Goal: Transaction & Acquisition: Purchase product/service

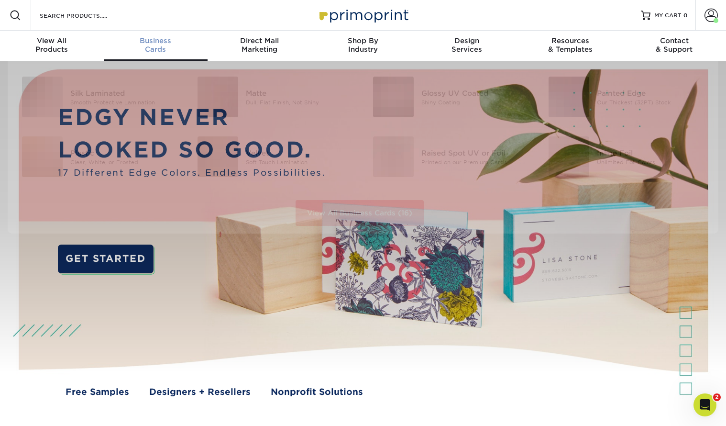
click at [154, 46] on div "Business Cards" at bounding box center [156, 44] width 104 height 17
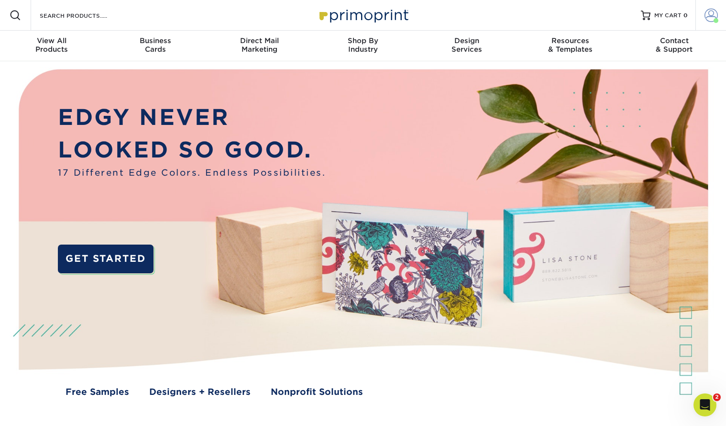
click at [711, 17] on span at bounding box center [711, 15] width 13 height 13
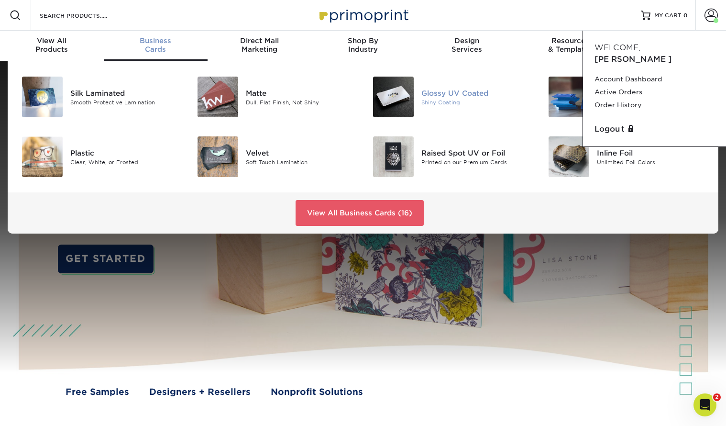
click at [458, 98] on div "Glossy UV Coated" at bounding box center [476, 93] width 110 height 11
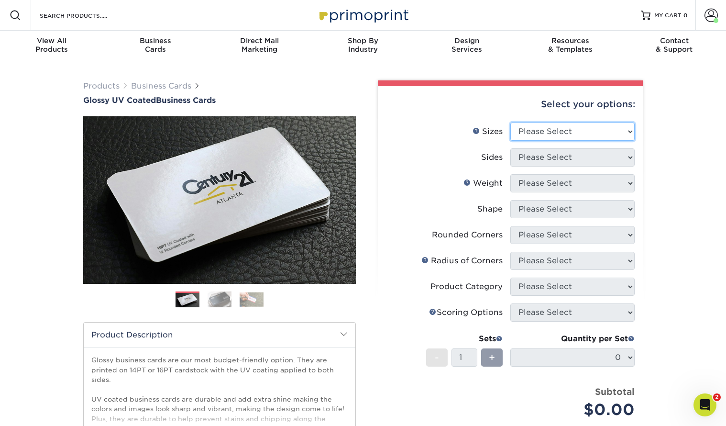
select select "2.00x3.50"
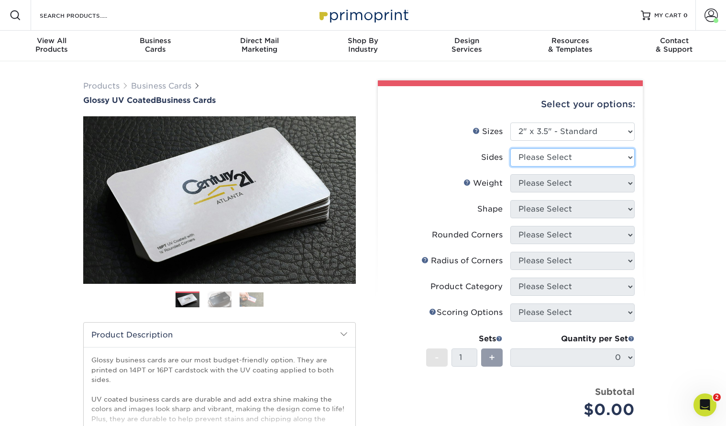
select select "13abbda7-1d64-4f25-8bb2-c179b224825d"
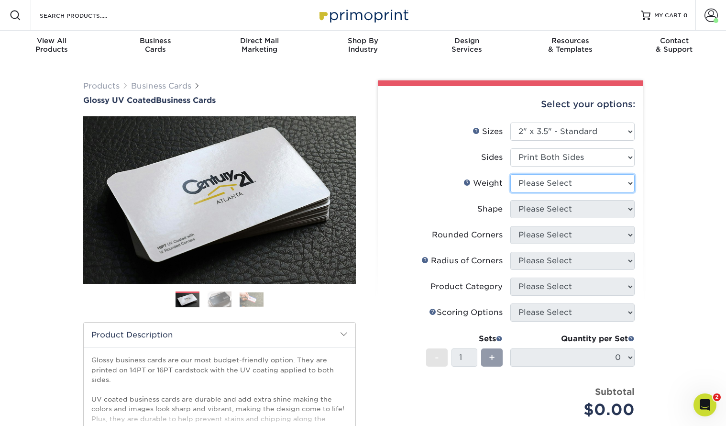
select select "14PT"
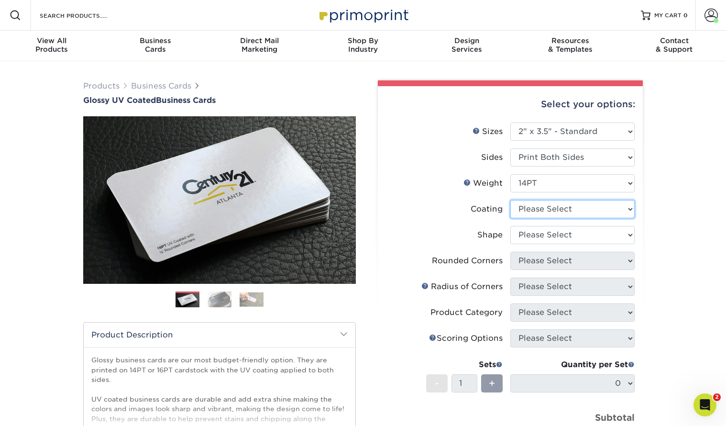
select select "1e8116af-acfc-44b1-83dc-8181aa338834"
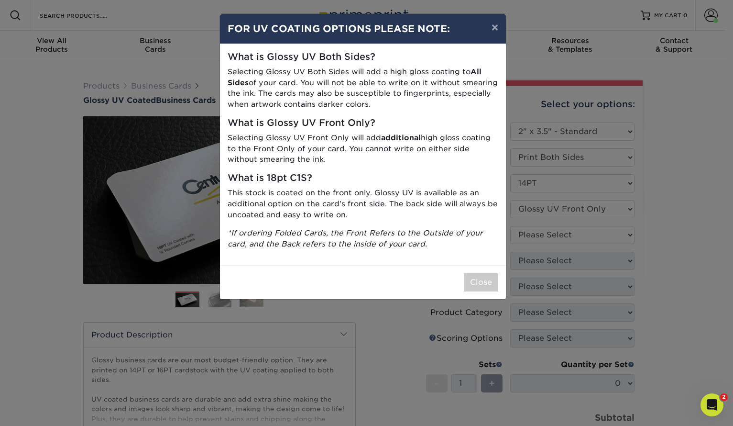
click at [476, 278] on button "Close" at bounding box center [481, 282] width 34 height 18
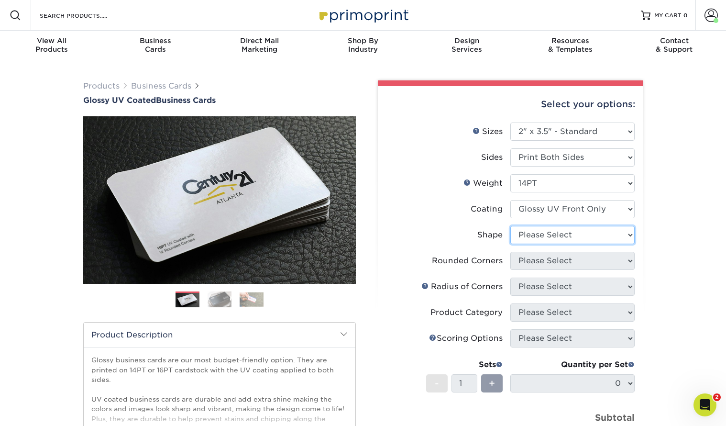
select select "standard"
select select "0"
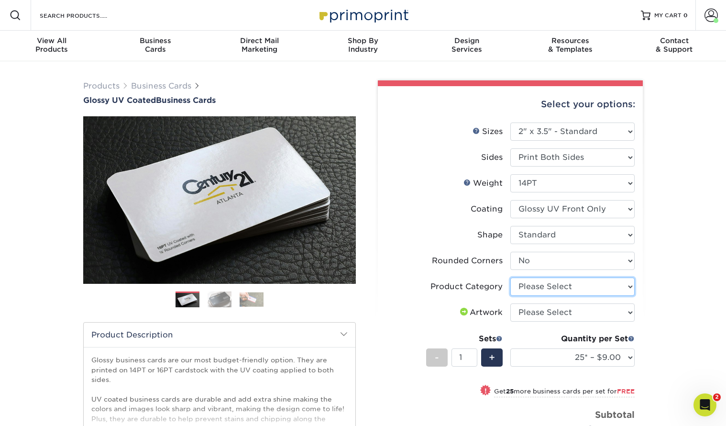
select select "3b5148f1-0588-4f88-a218-97bcfdce65c1"
select select "upload"
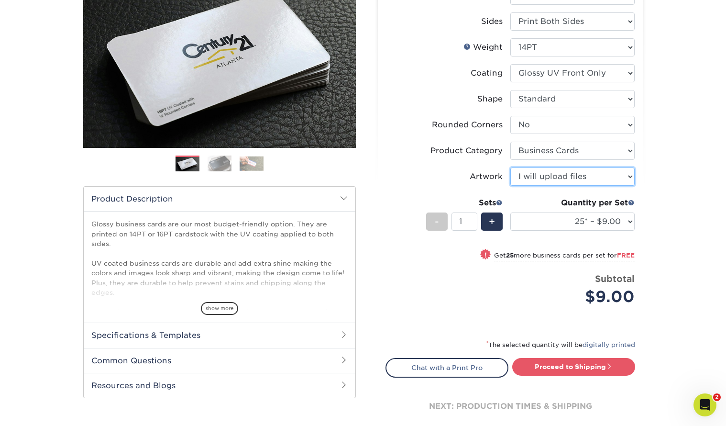
scroll to position [160, 0]
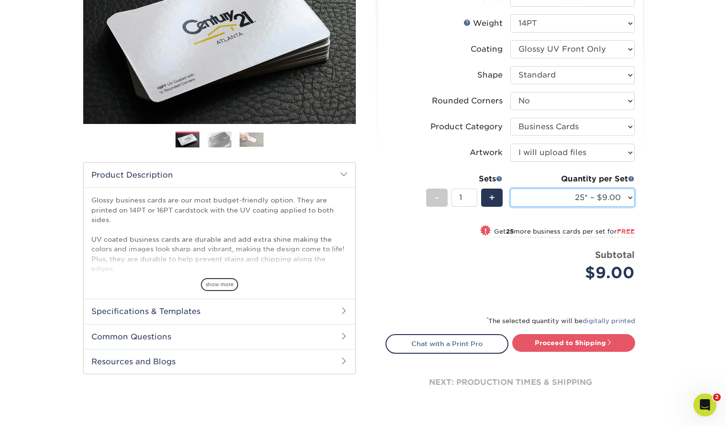
select select "1000 – $42.00"
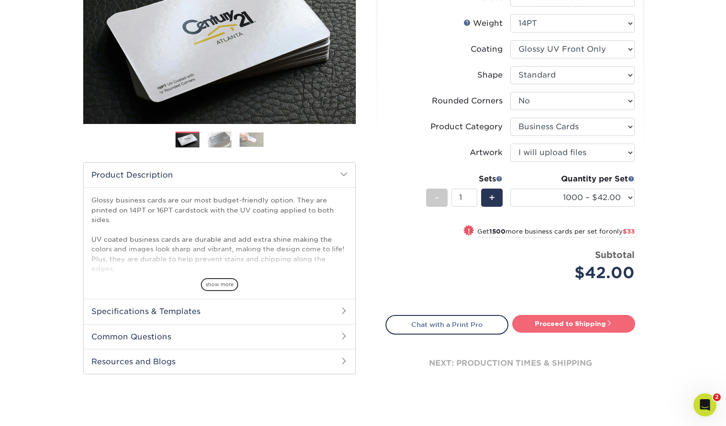
click at [580, 323] on link "Proceed to Shipping" at bounding box center [573, 323] width 123 height 17
type input "Set 1"
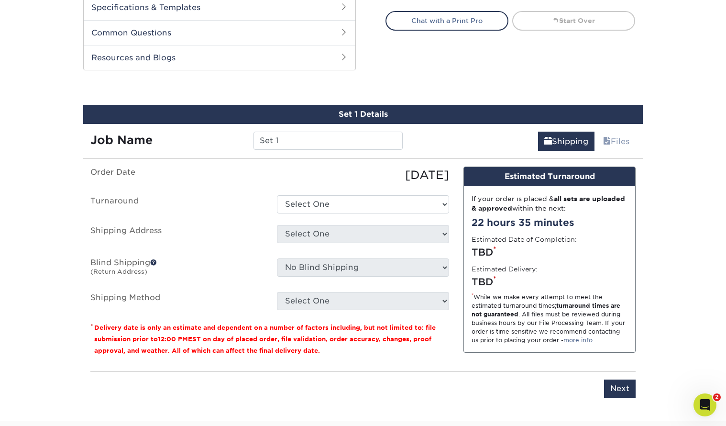
scroll to position [500, 0]
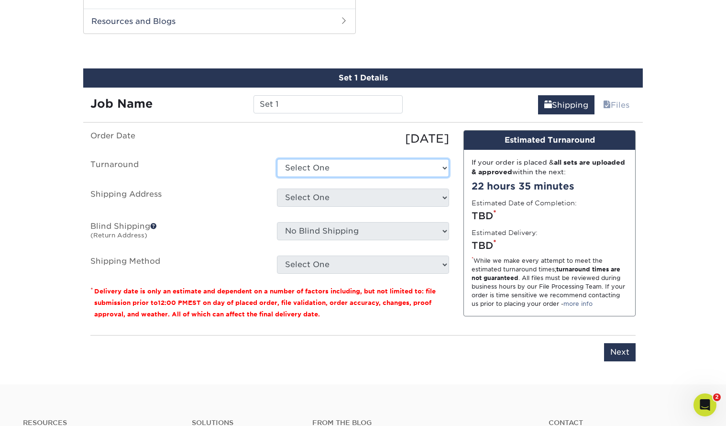
select select "4ec78deb-be4f-42c8-87f5-e41bd7020b1d"
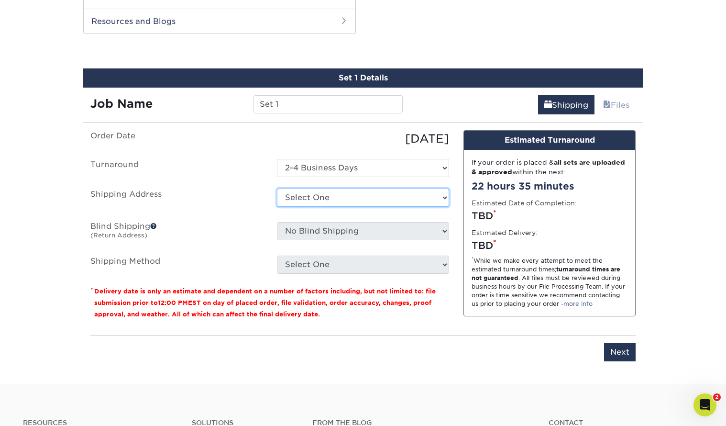
select select "219649"
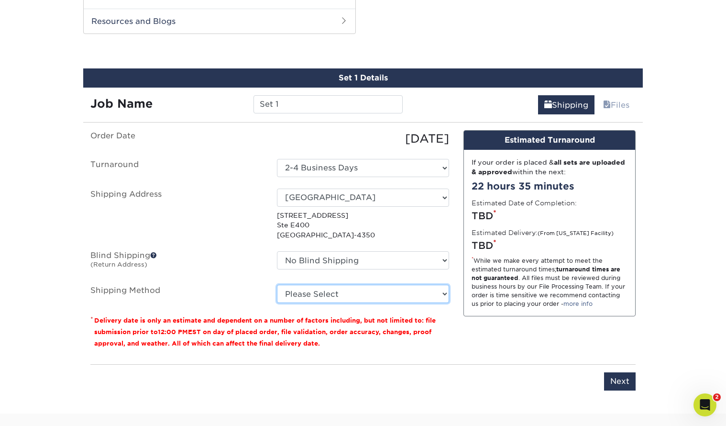
select select "03"
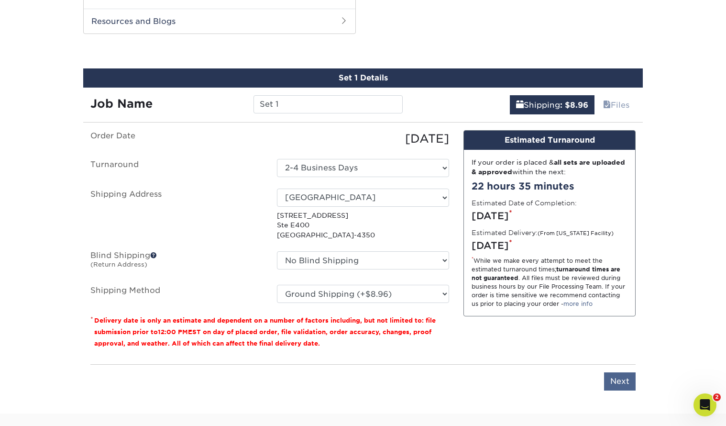
click at [615, 383] on input "Next" at bounding box center [620, 381] width 32 height 18
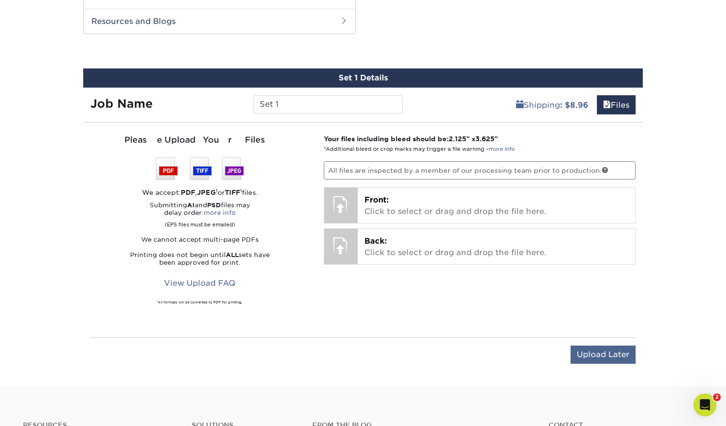
click at [604, 355] on input "Upload Later" at bounding box center [603, 354] width 65 height 18
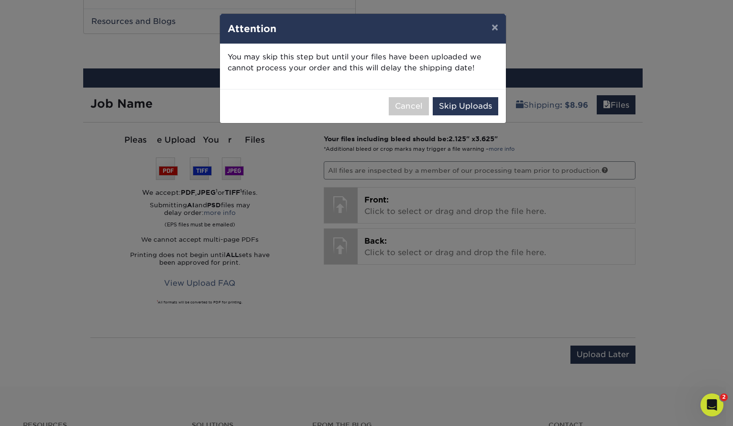
click at [462, 103] on button "Skip Uploads" at bounding box center [466, 106] width 66 height 18
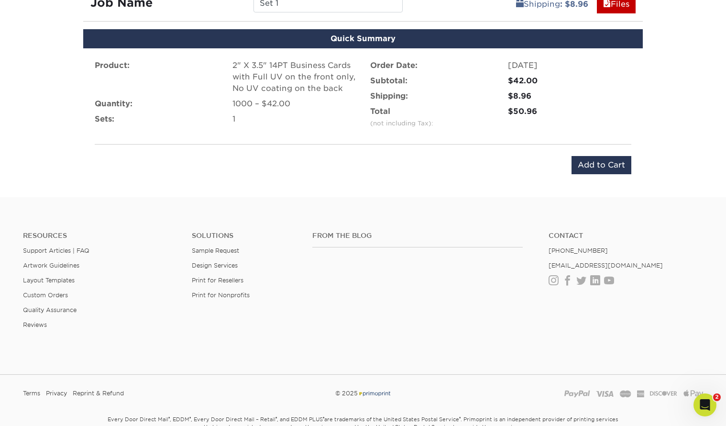
scroll to position [591, 0]
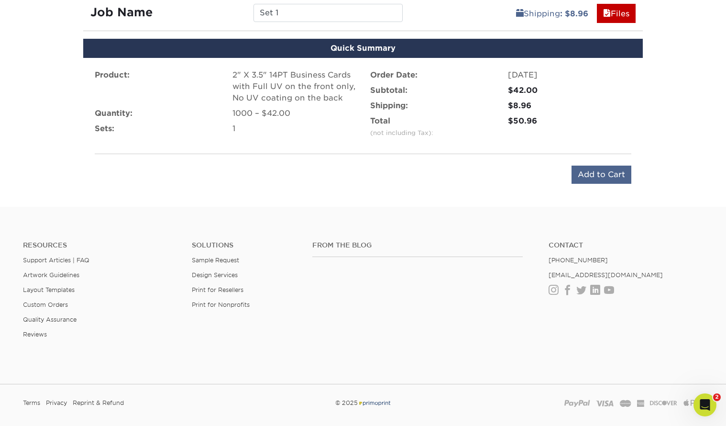
click at [614, 176] on input "Add to Cart" at bounding box center [602, 174] width 60 height 18
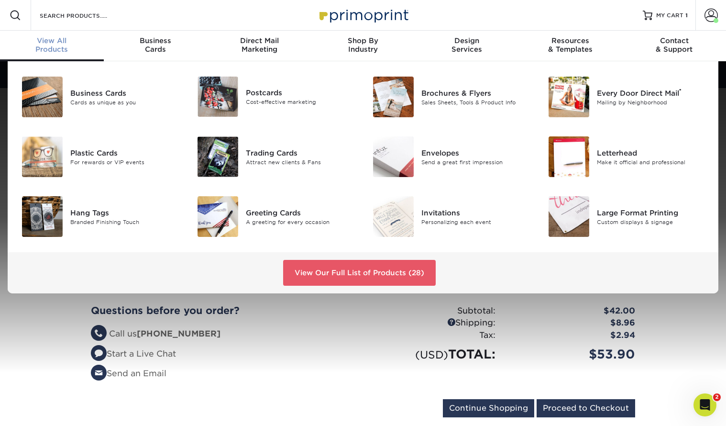
click at [42, 40] on span "View All" at bounding box center [52, 40] width 104 height 9
click at [458, 91] on div "Brochures & Flyers" at bounding box center [476, 93] width 110 height 11
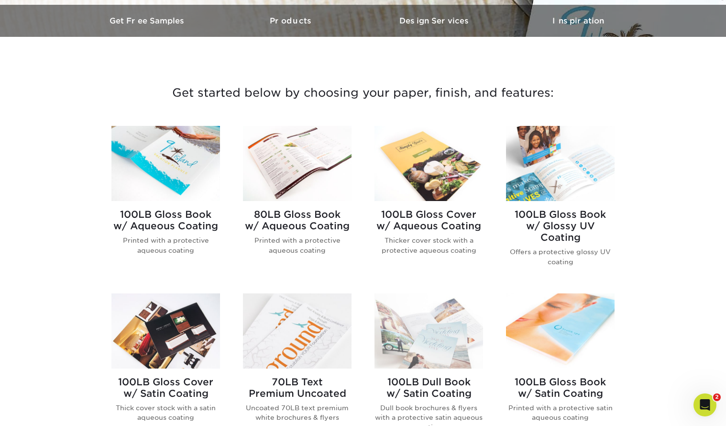
scroll to position [305, 0]
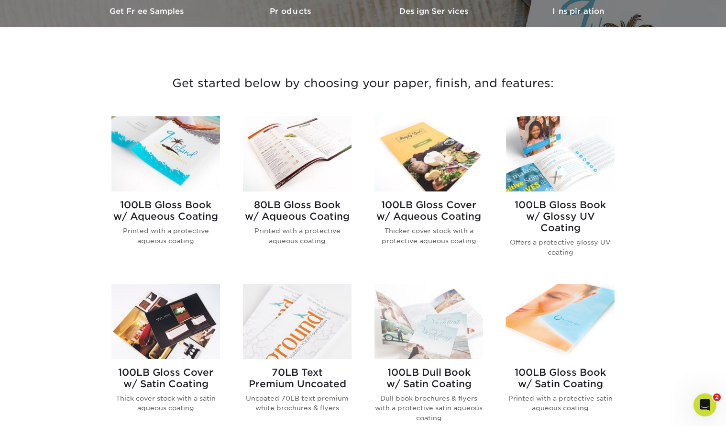
click at [188, 168] on img at bounding box center [165, 153] width 109 height 75
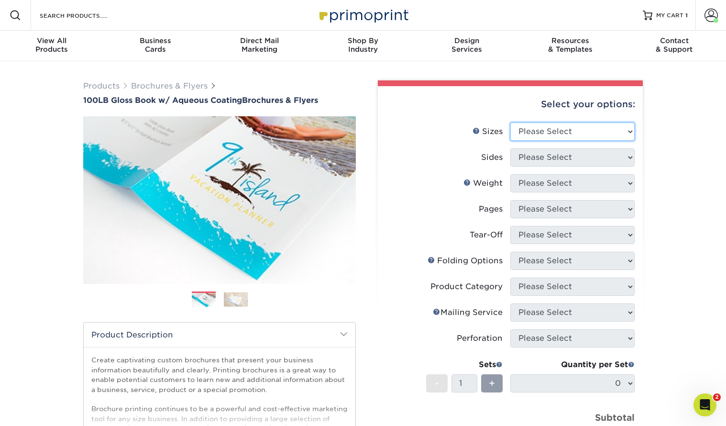
select select "8.50x11.00"
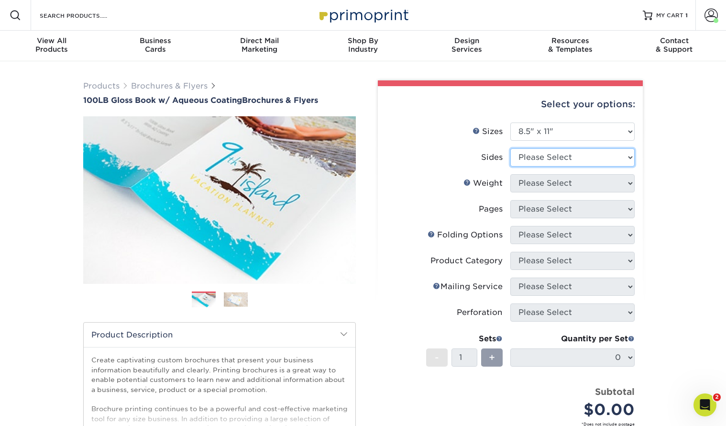
select select "13abbda7-1d64-4f25-8bb2-c179b224825d"
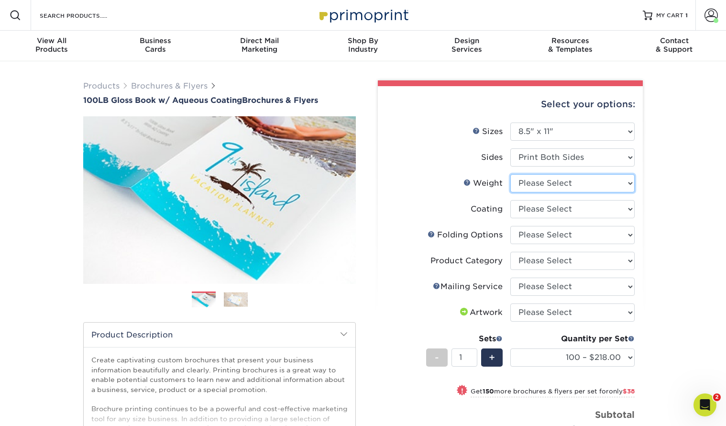
select select "100LB"
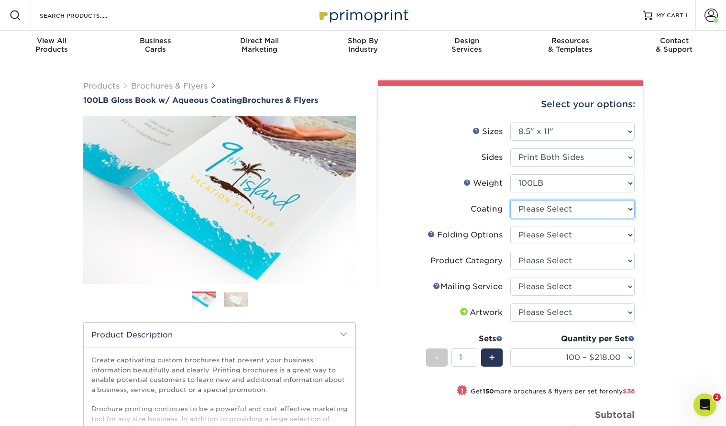
select select "d41dab50-ff65-4f4f-bb17-2afe4d36ae33"
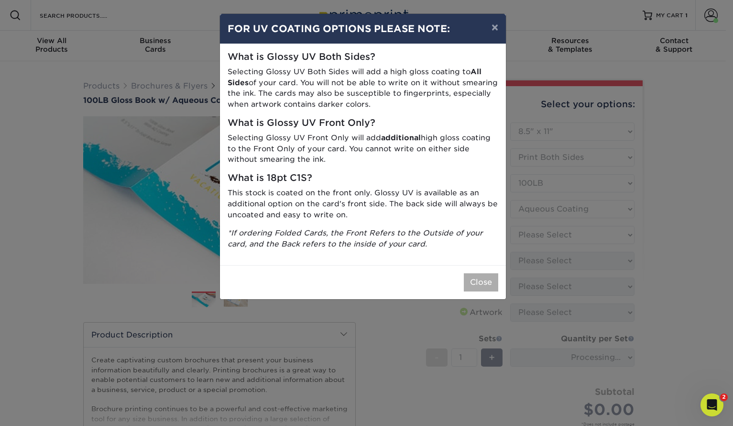
click at [483, 280] on button "Close" at bounding box center [481, 282] width 34 height 18
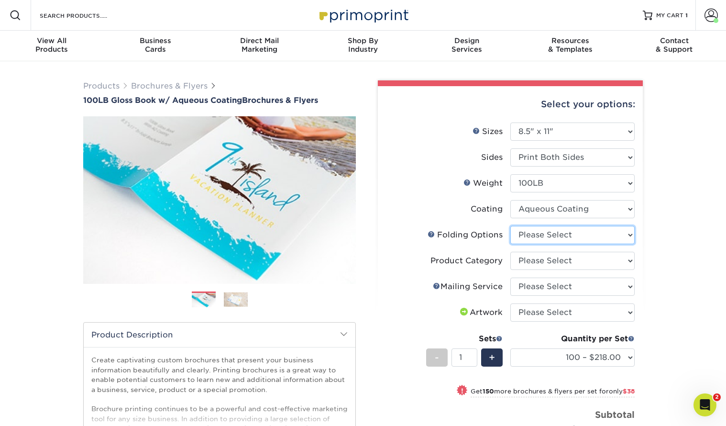
select select "9b1d5825-34d1-4721-9874-ed79abb003d7"
select select "1a668080-6b7c-4174-b399-2c3833b27ef4"
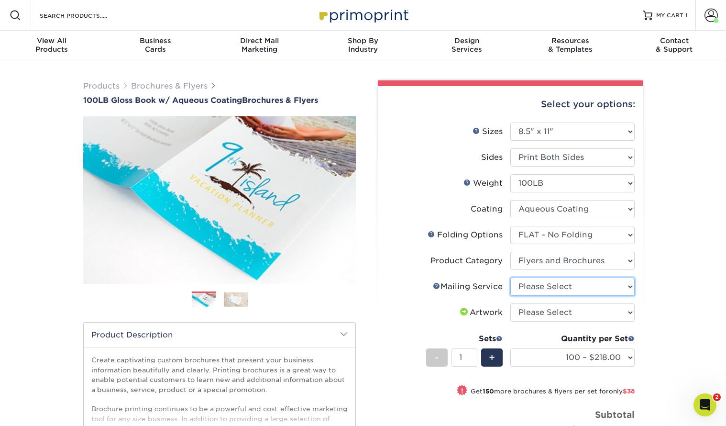
select select "3e5e9bdd-d78a-4c28-a41d-fe1407925ca6"
select select "upload"
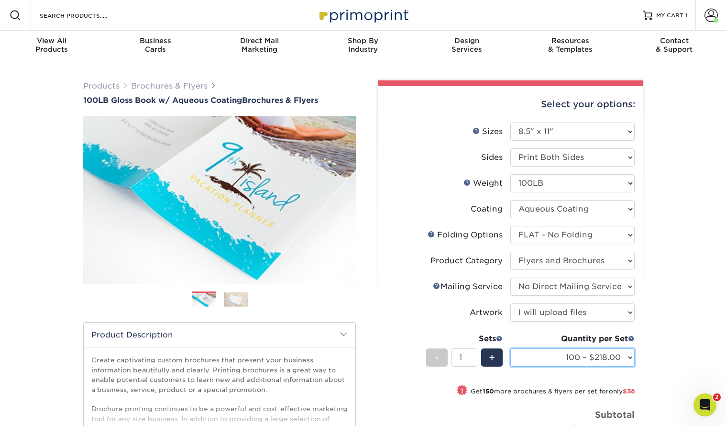
select select "1000 – $304.00"
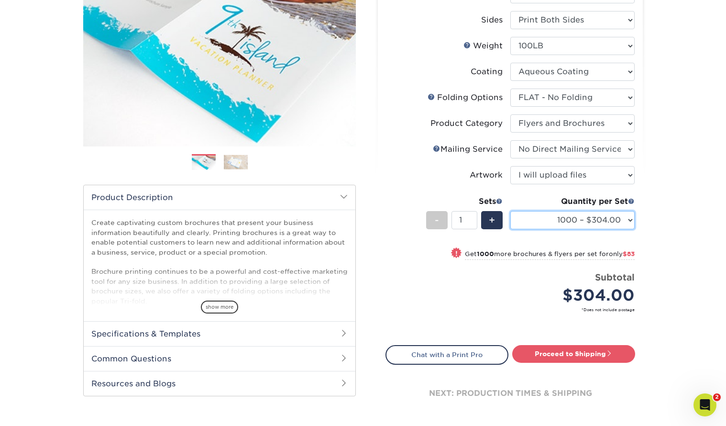
scroll to position [142, 0]
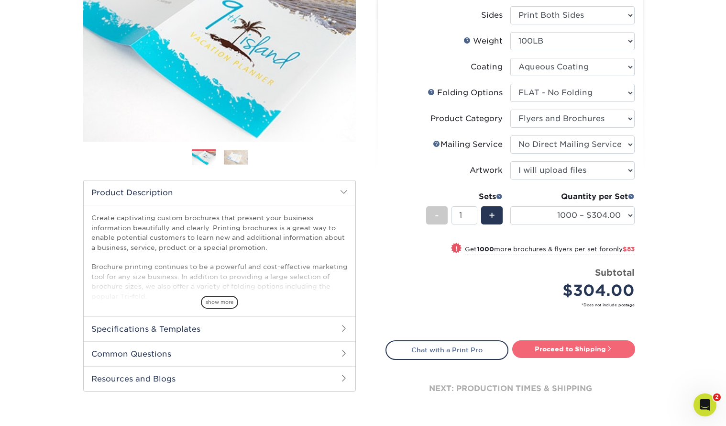
click at [571, 347] on link "Proceed to Shipping" at bounding box center [573, 348] width 123 height 17
type input "Set 1"
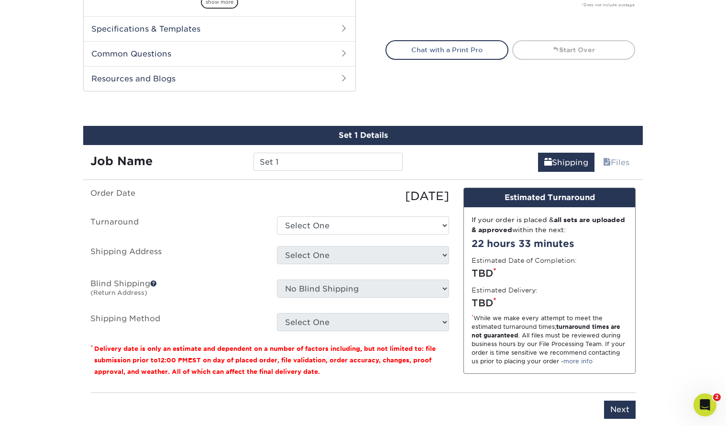
scroll to position [507, 0]
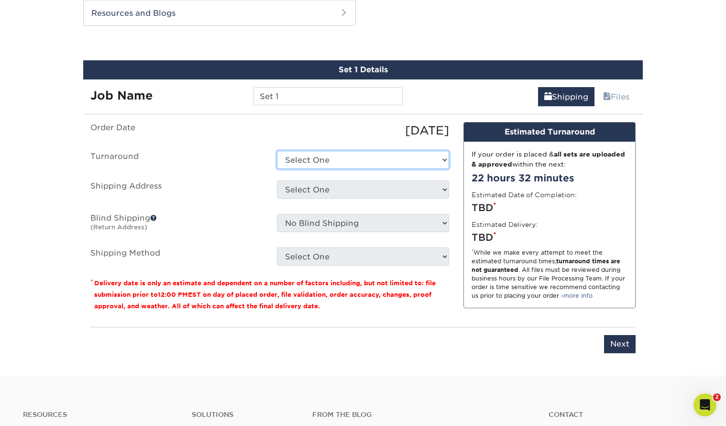
select select "2c1d1c8e-4022-42b3-9543-e23a2d00ec01"
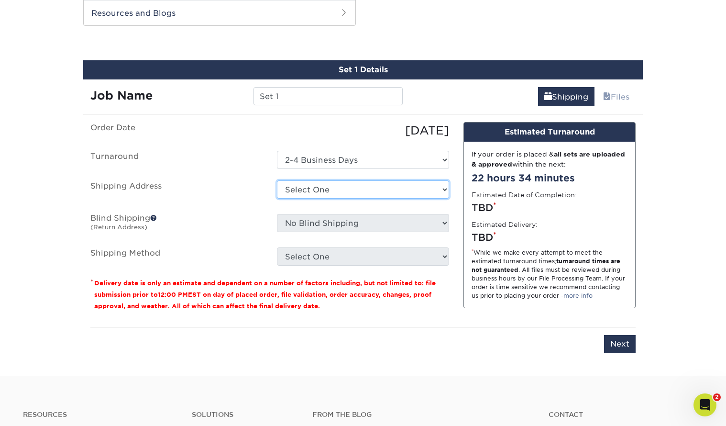
select select "219649"
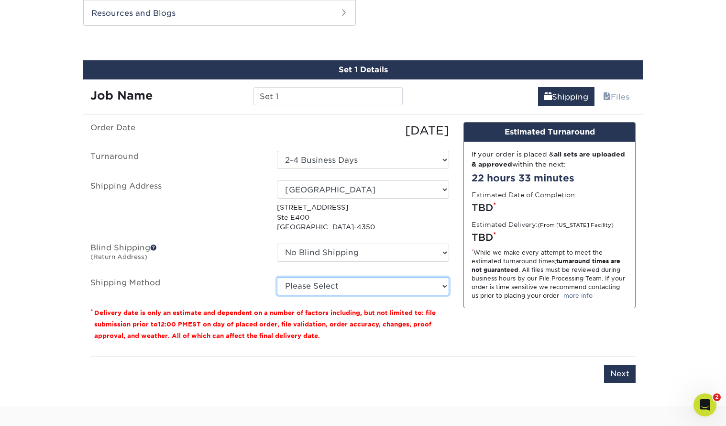
select select "03"
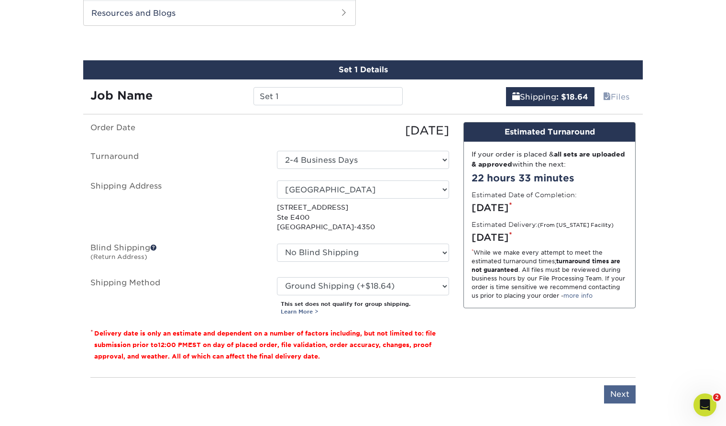
click at [618, 391] on input "Next" at bounding box center [620, 394] width 32 height 18
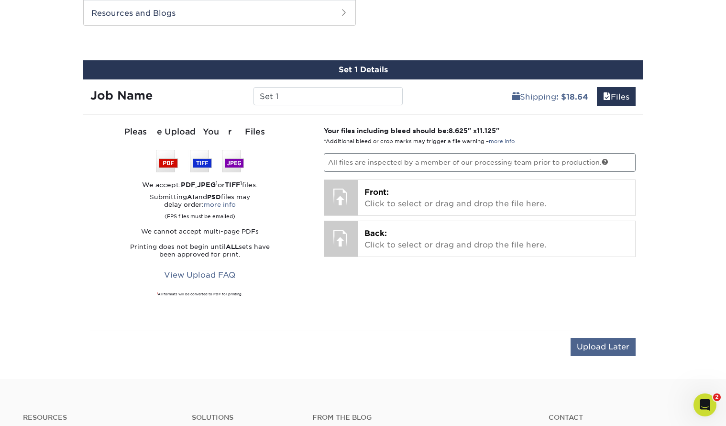
click at [610, 344] on input "Upload Later" at bounding box center [603, 347] width 65 height 18
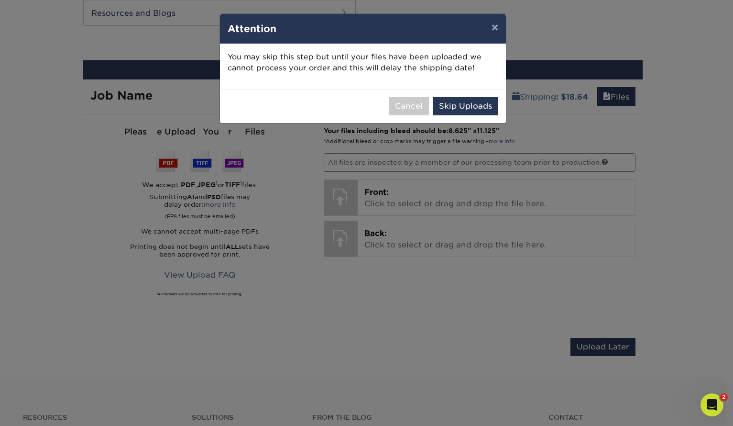
click at [458, 101] on button "Skip Uploads" at bounding box center [466, 106] width 66 height 18
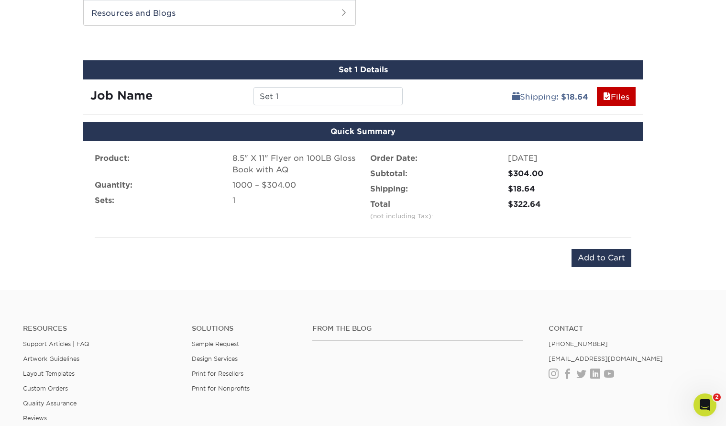
click at [603, 257] on input "Add to Cart" at bounding box center [602, 258] width 60 height 18
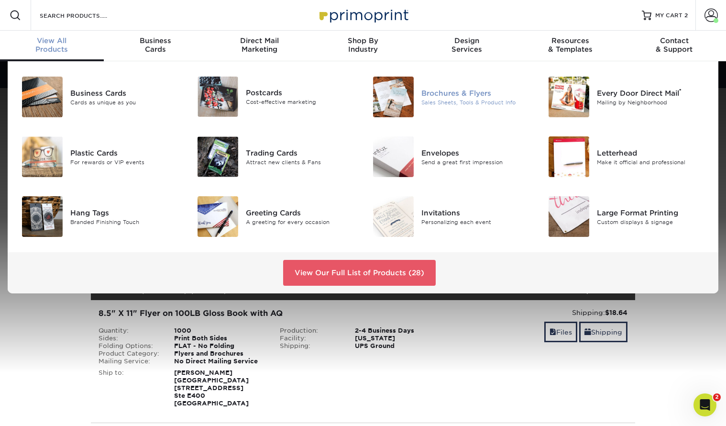
click at [461, 98] on div "Brochures & Flyers" at bounding box center [476, 93] width 110 height 11
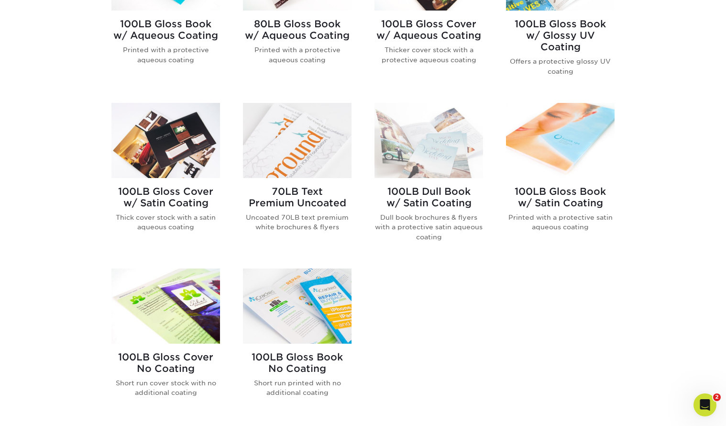
scroll to position [488, 0]
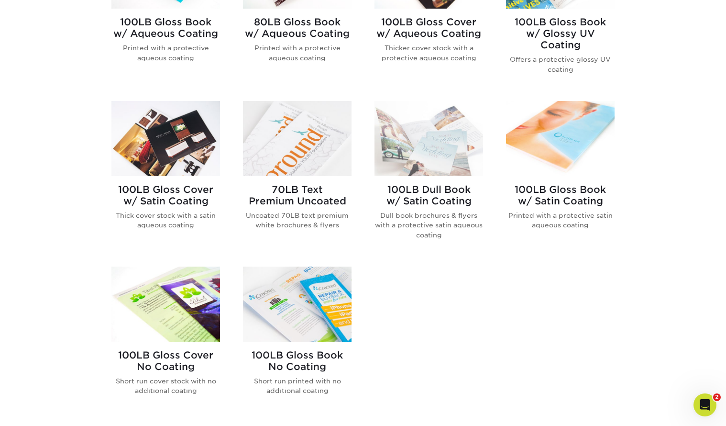
click at [320, 298] on img at bounding box center [297, 303] width 109 height 75
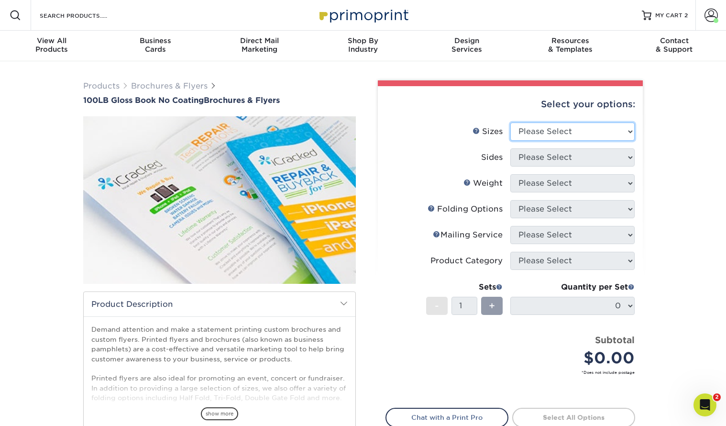
select select "8.50x11.00"
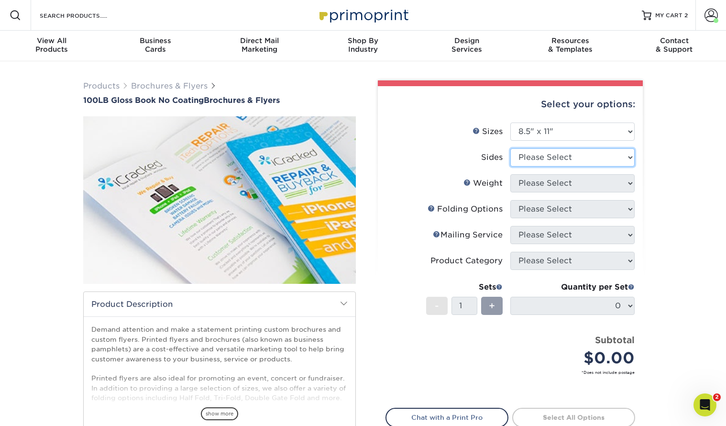
select select "13abbda7-1d64-4f25-8bb2-c179b224825d"
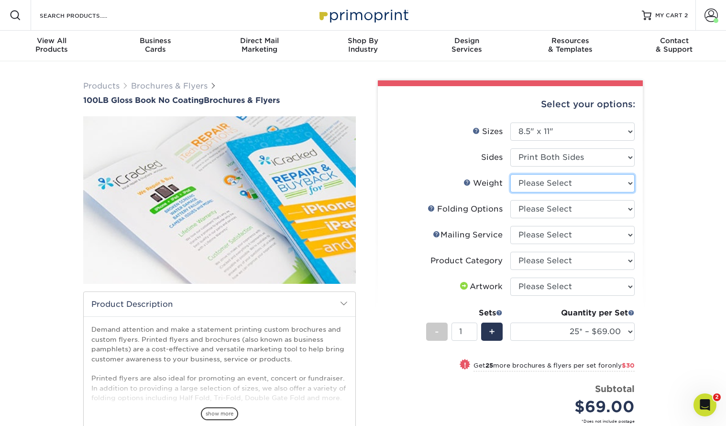
select select "100LB"
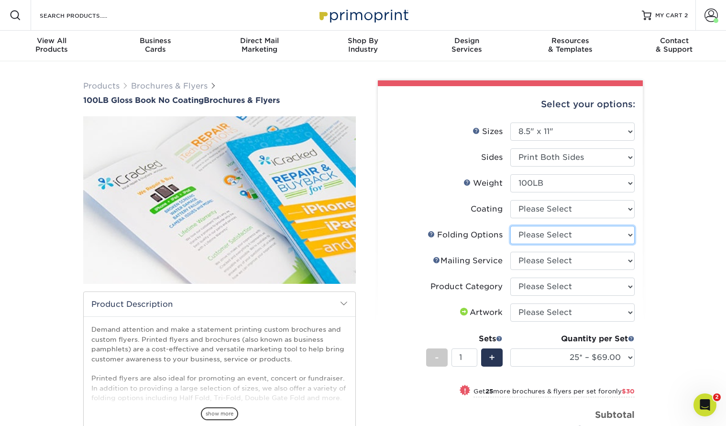
select select "6bd2fd9e-193e-4811-88f7-94c08206d735"
select select "3e5e9bdd-d78a-4c28-a41d-fe1407925ca6"
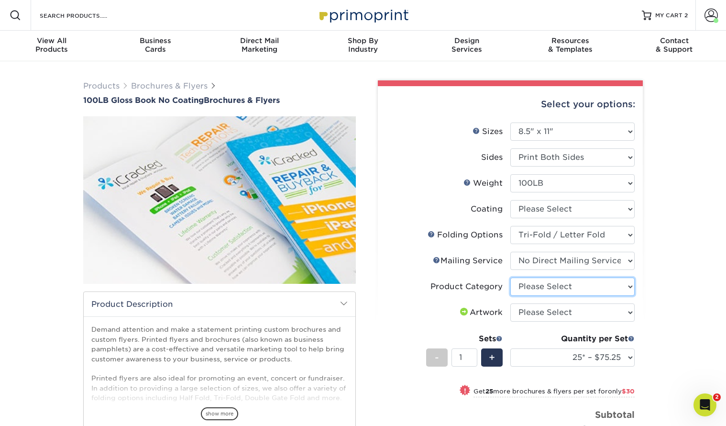
select select "1a668080-6b7c-4174-b399-2c3833b27ef4"
select select "upload"
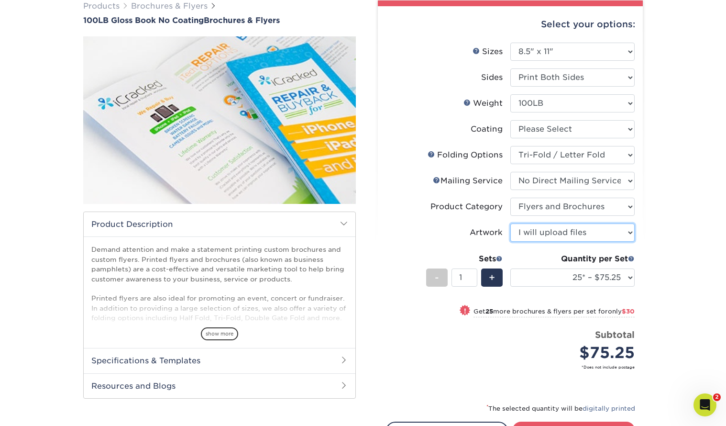
scroll to position [83, 0]
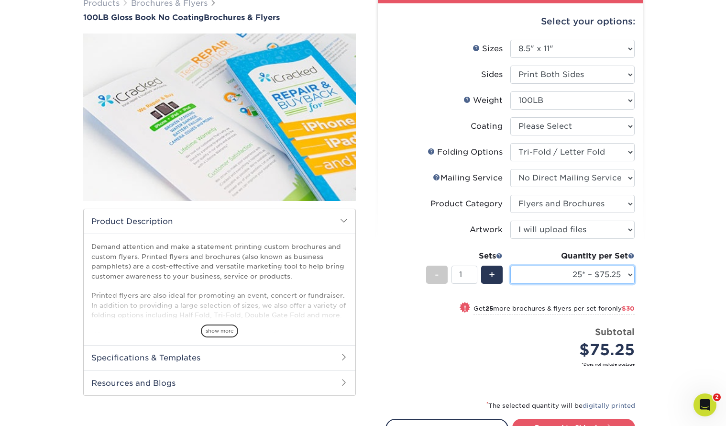
select select "500 – $500.00"
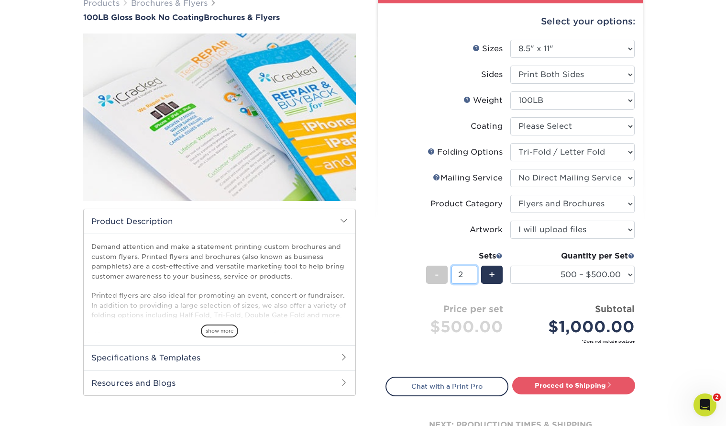
click at [472, 271] on input "2" at bounding box center [464, 274] width 25 height 18
type input "1"
click at [472, 275] on input "1" at bounding box center [464, 274] width 25 height 18
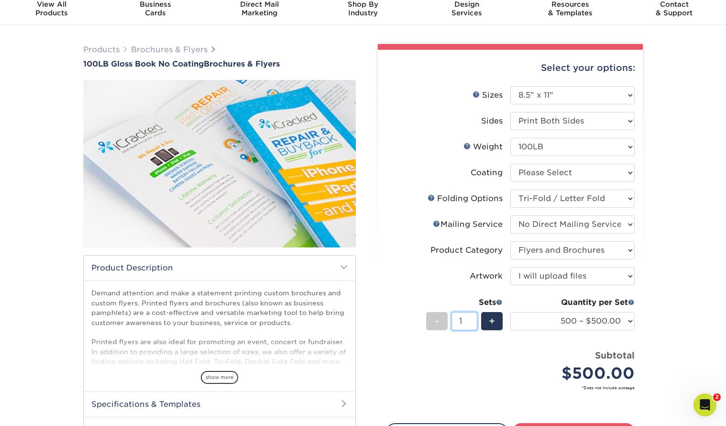
scroll to position [0, 0]
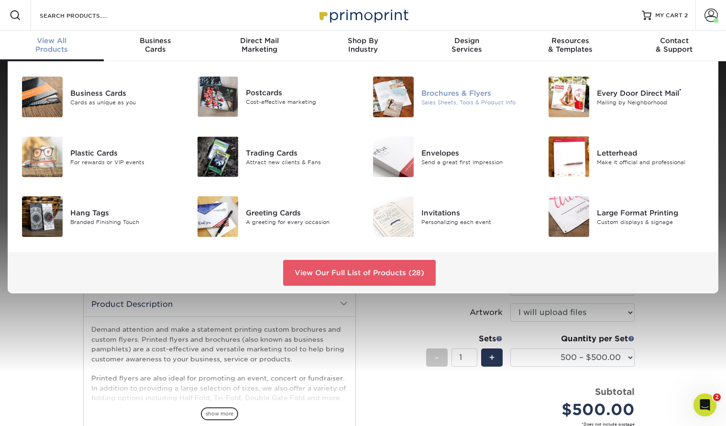
click at [475, 98] on div "Brochures & Flyers" at bounding box center [476, 93] width 110 height 11
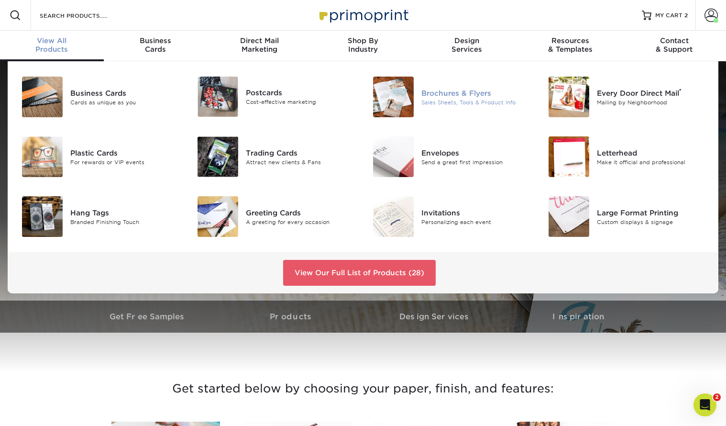
click at [484, 99] on div "Sales Sheets, Tools & Product Info" at bounding box center [476, 102] width 110 height 8
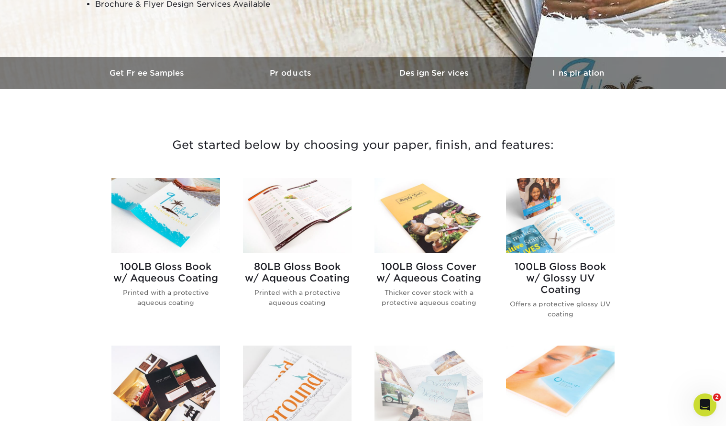
scroll to position [245, 0]
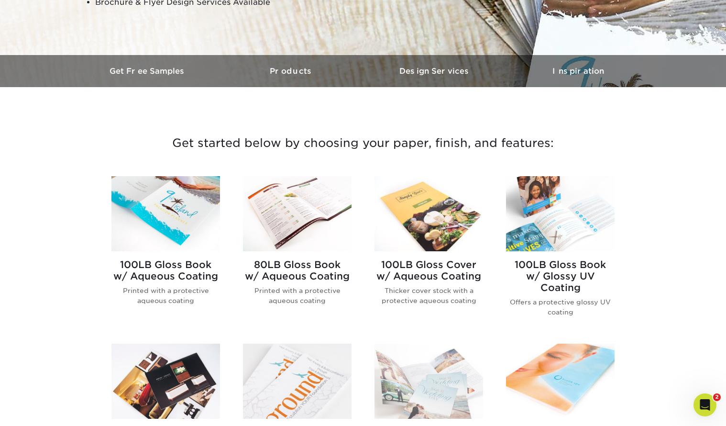
click at [159, 214] on img at bounding box center [165, 213] width 109 height 75
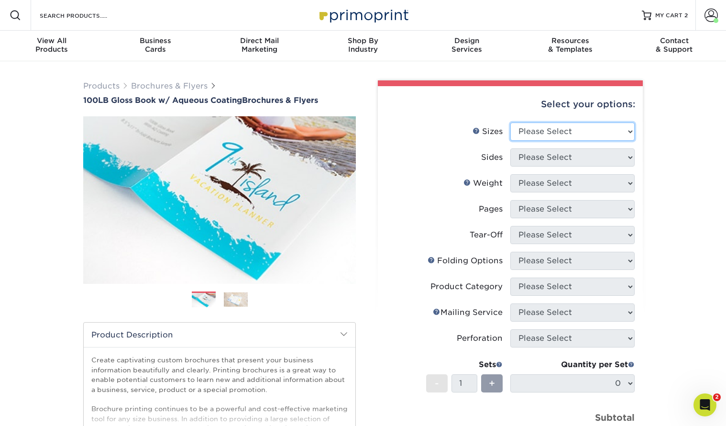
select select "8.50x11.00"
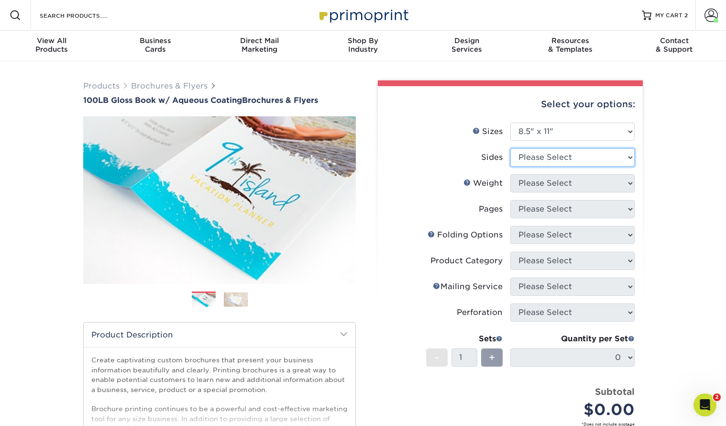
select select "13abbda7-1d64-4f25-8bb2-c179b224825d"
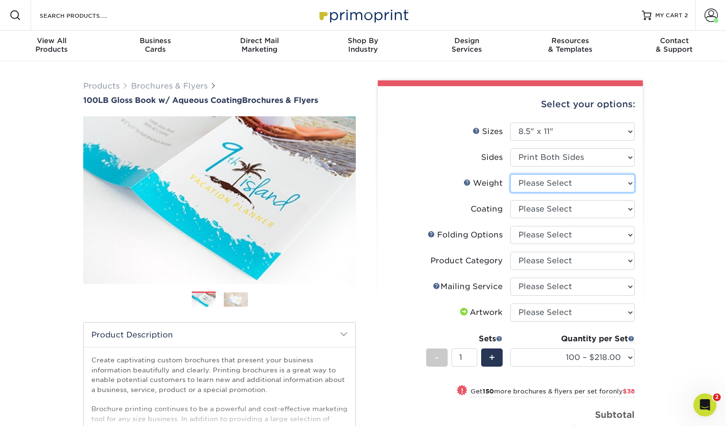
select select "100LB"
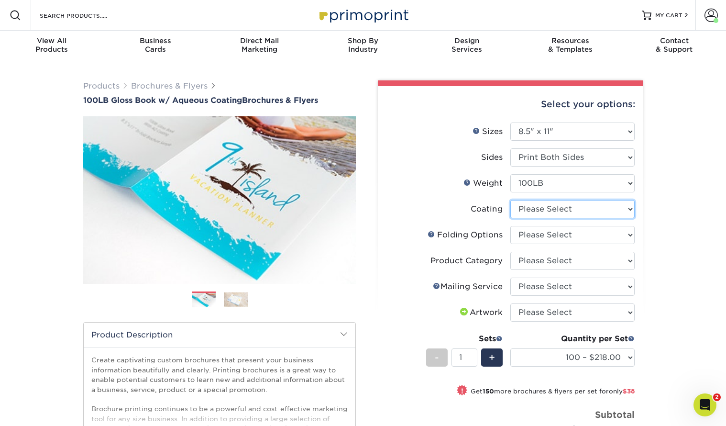
select select "d41dab50-ff65-4f4f-bb17-2afe4d36ae33"
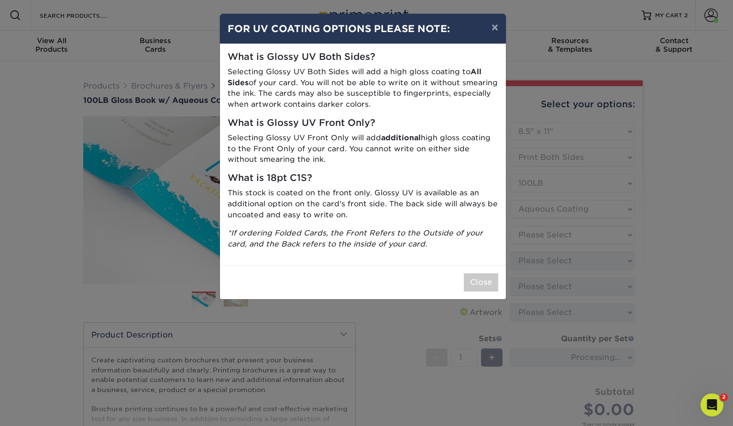
drag, startPoint x: 489, startPoint y: 277, endPoint x: 497, endPoint y: 278, distance: 8.1
click at [490, 278] on button "Close" at bounding box center [481, 282] width 34 height 18
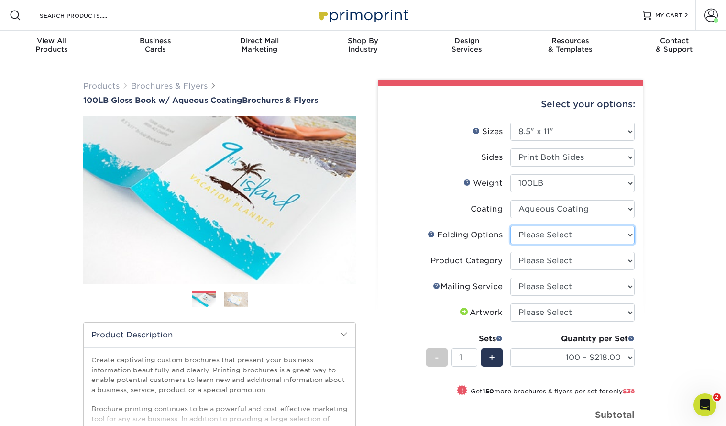
select select "6bd2fd9e-193e-4811-88f7-94c08206d735"
select select "1a668080-6b7c-4174-b399-2c3833b27ef4"
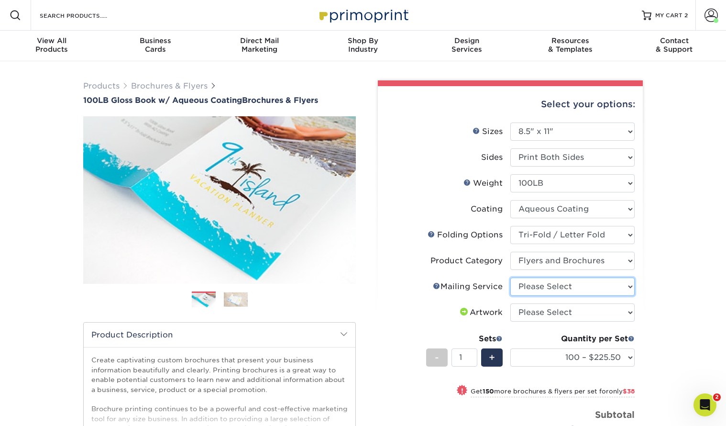
select select "3e5e9bdd-d78a-4c28-a41d-fe1407925ca6"
select select "upload"
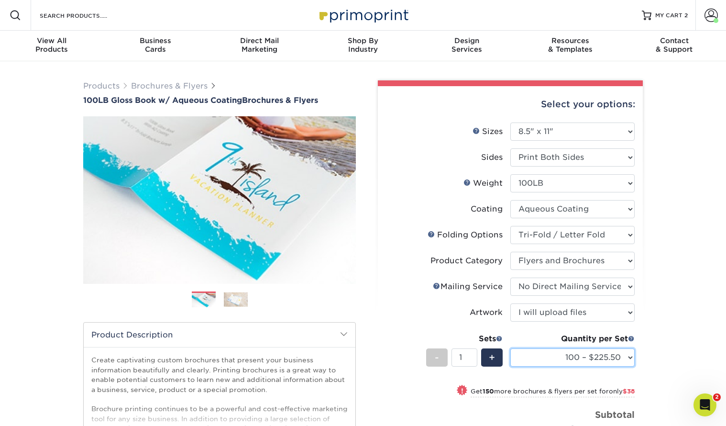
select select "1000 – $322.75"
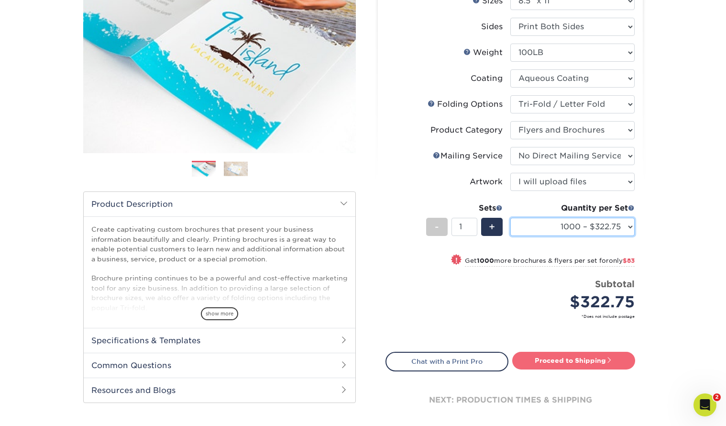
scroll to position [130, 0]
click at [579, 360] on link "Proceed to Shipping" at bounding box center [573, 360] width 123 height 17
type input "Set 1"
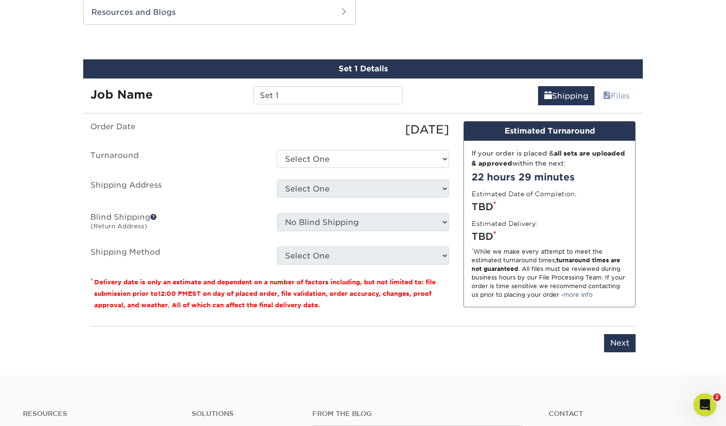
scroll to position [507, 0]
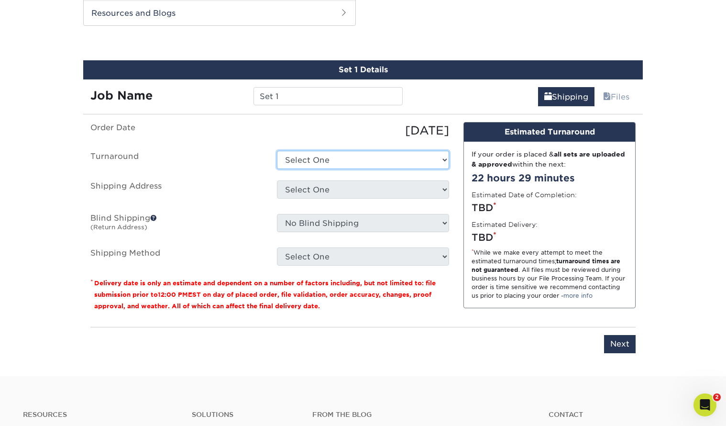
select select "2c1d1c8e-4022-42b3-9543-e23a2d00ec01"
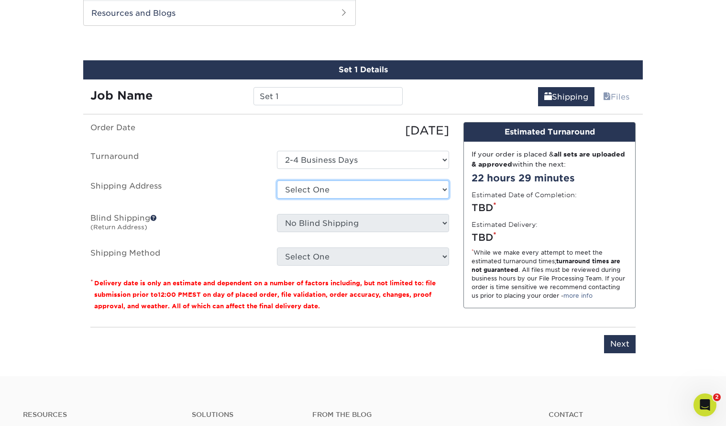
scroll to position [509, 0]
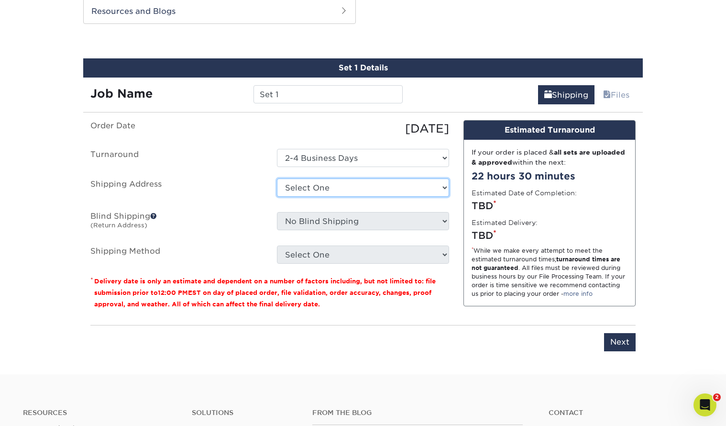
select select "219649"
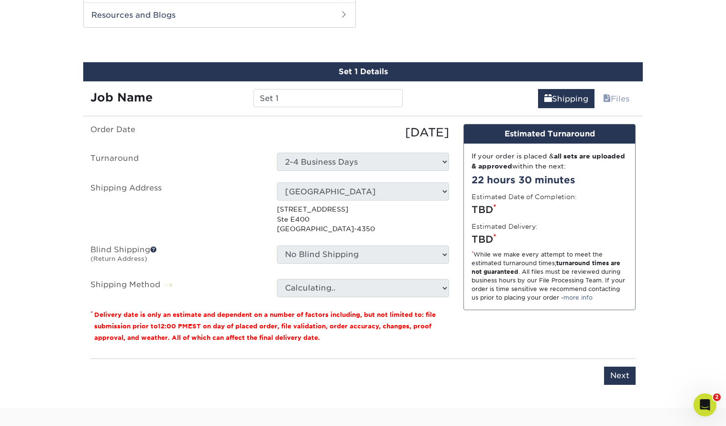
scroll to position [505, 0]
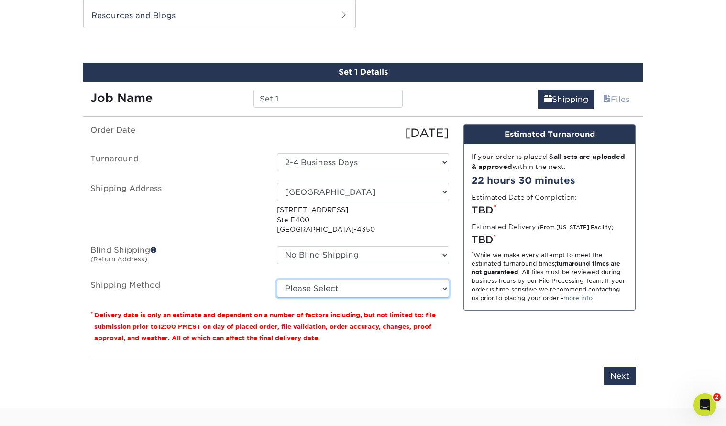
select select "03"
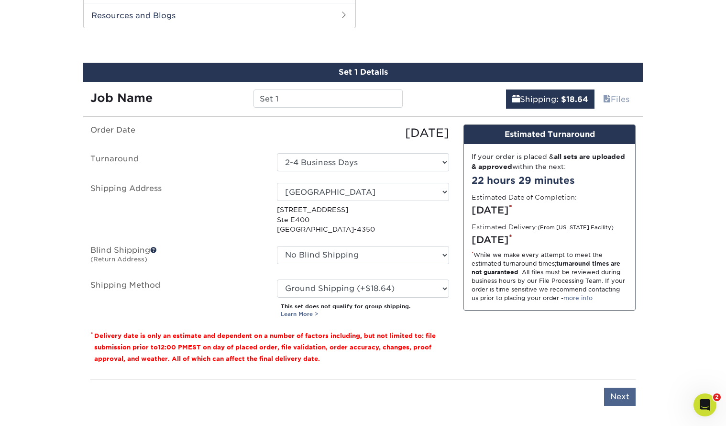
click at [620, 393] on input "Next" at bounding box center [620, 396] width 32 height 18
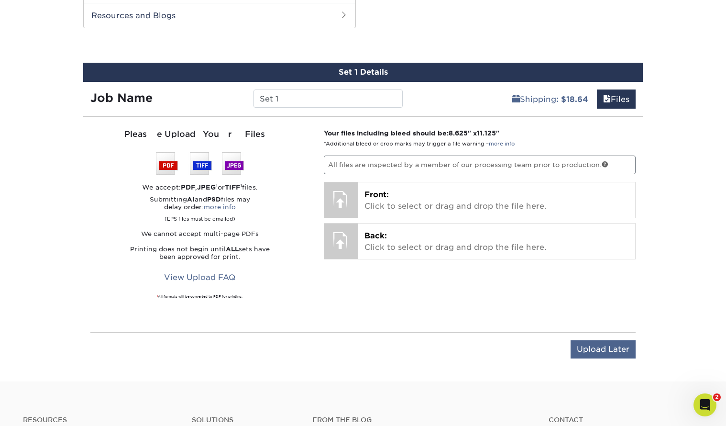
click at [614, 351] on input "Upload Later" at bounding box center [603, 349] width 65 height 18
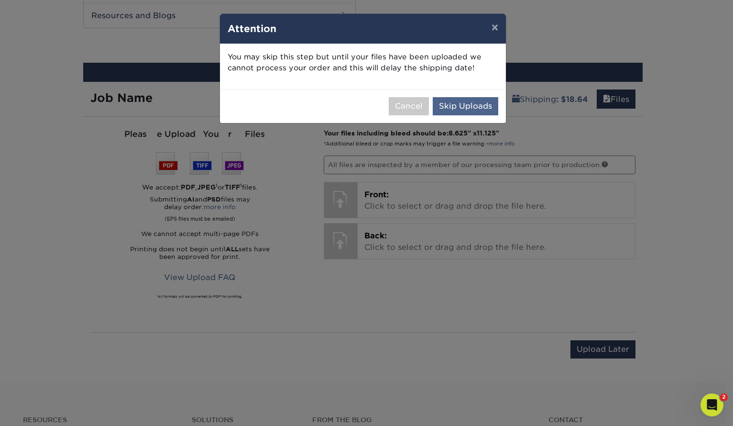
click at [466, 103] on button "Skip Uploads" at bounding box center [466, 106] width 66 height 18
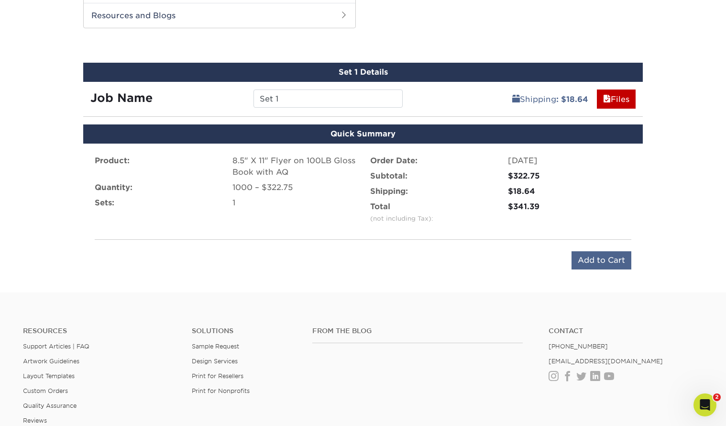
click at [618, 258] on input "Add to Cart" at bounding box center [602, 260] width 60 height 18
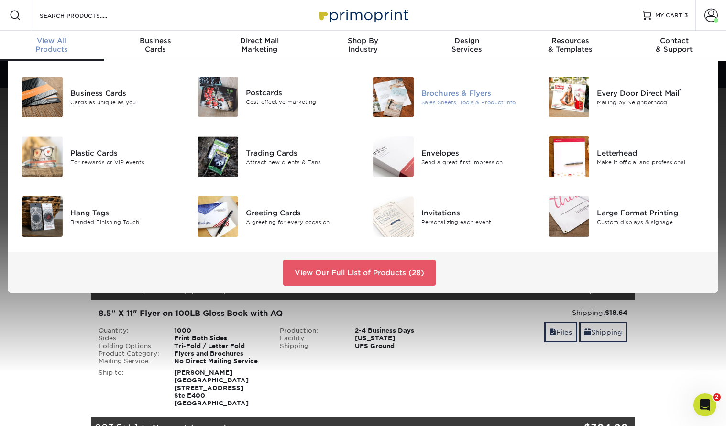
click at [462, 102] on div "Sales Sheets, Tools & Product Info" at bounding box center [476, 102] width 110 height 8
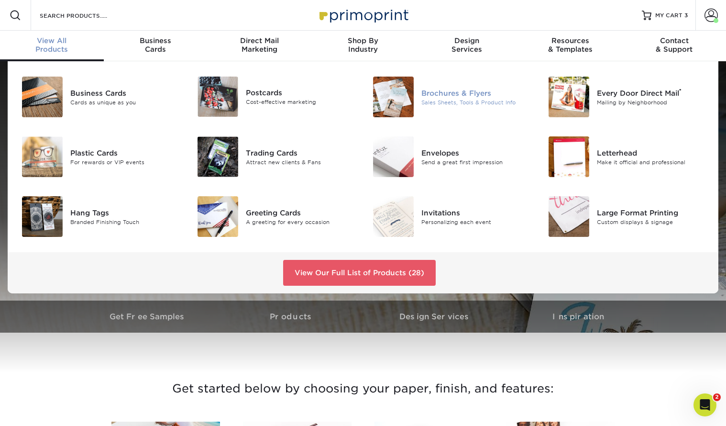
click at [456, 101] on div "Sales Sheets, Tools & Product Info" at bounding box center [476, 102] width 110 height 8
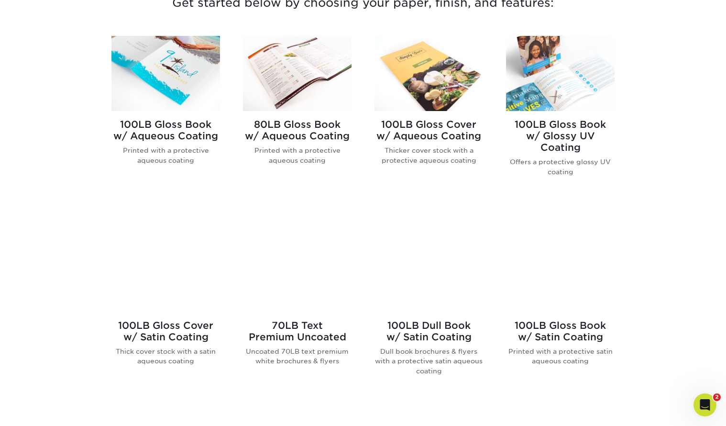
scroll to position [389, 0]
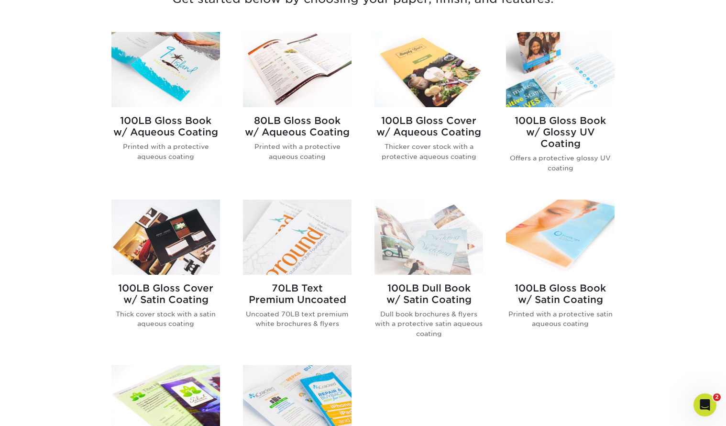
click at [170, 60] on img at bounding box center [165, 69] width 109 height 75
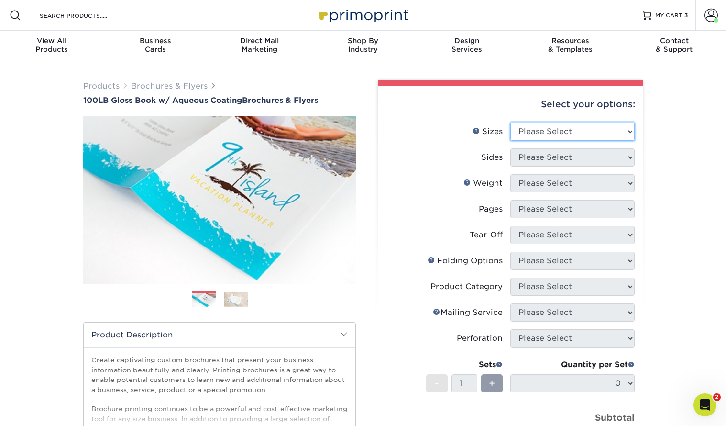
select select "8.50x11.00"
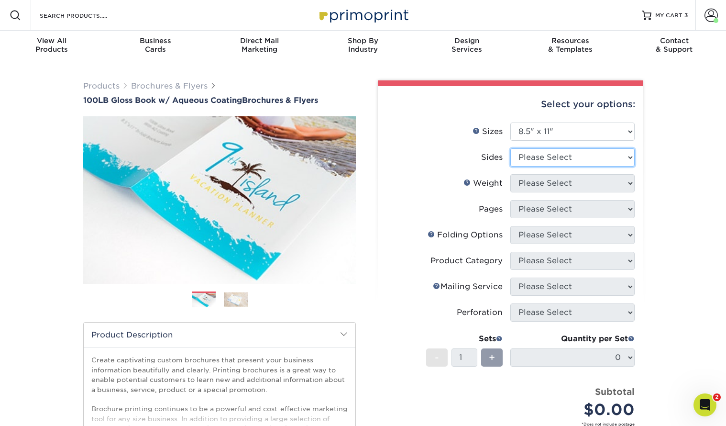
select select "13abbda7-1d64-4f25-8bb2-c179b224825d"
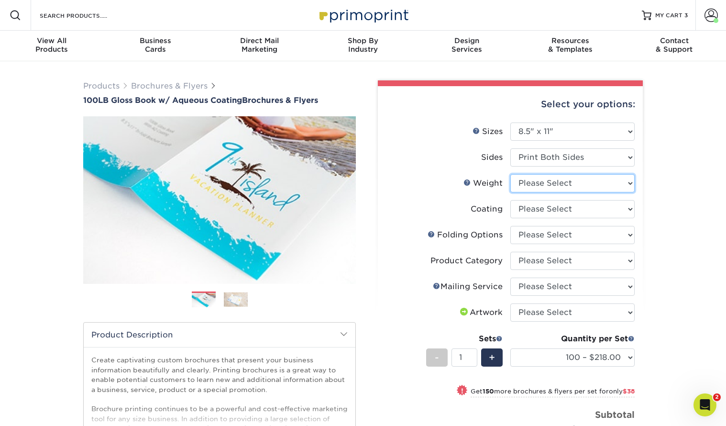
select select "100LB"
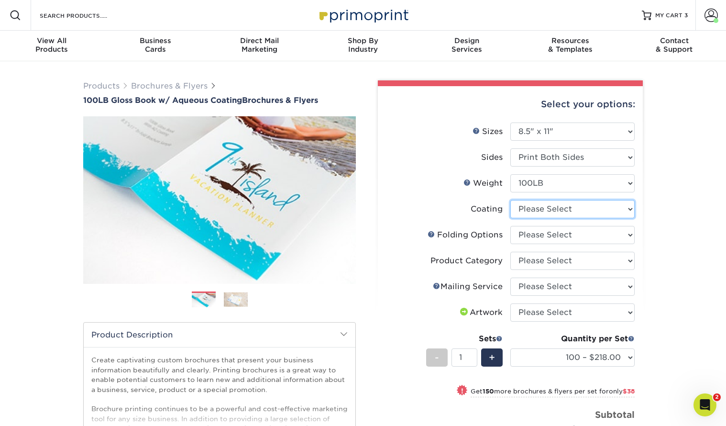
select select "d41dab50-ff65-4f4f-bb17-2afe4d36ae33"
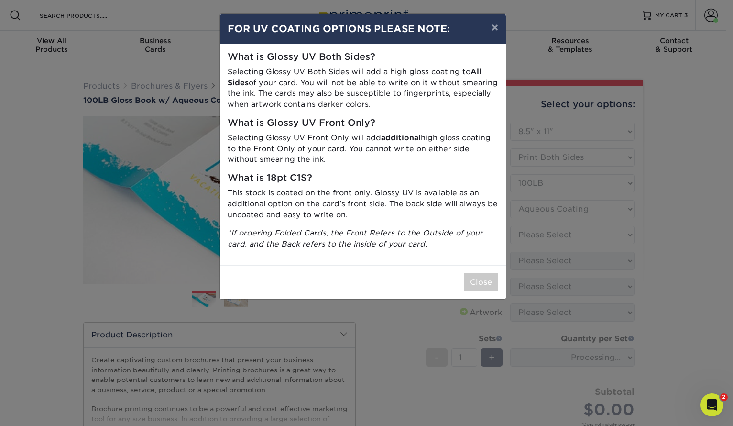
click at [492, 276] on button "Close" at bounding box center [481, 282] width 34 height 18
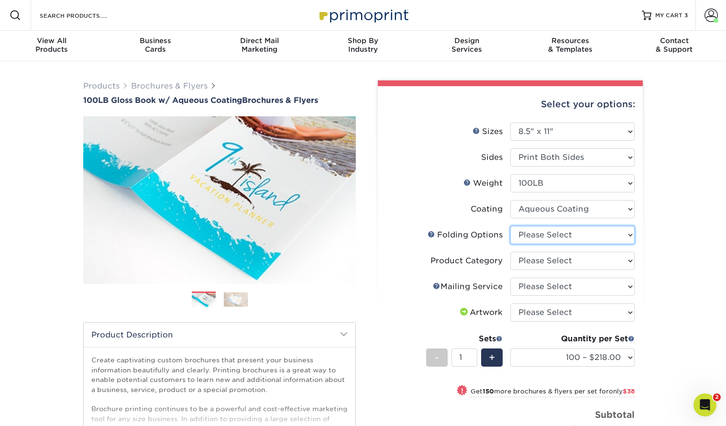
select select "6bd2fd9e-193e-4811-88f7-94c08206d735"
select select "1a668080-6b7c-4174-b399-2c3833b27ef4"
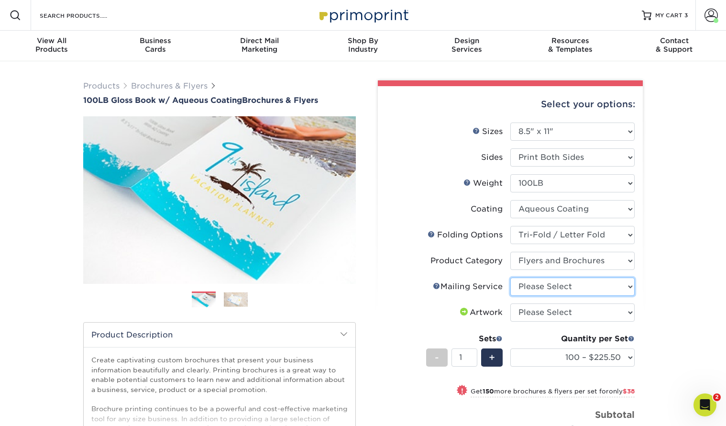
select select "3e5e9bdd-d78a-4c28-a41d-fe1407925ca6"
select select "upload"
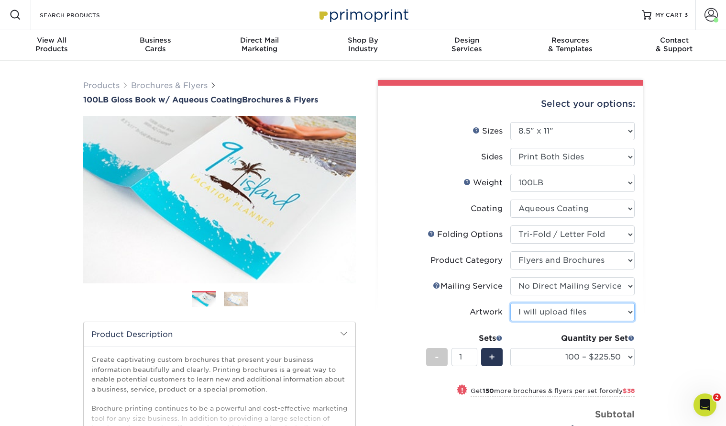
scroll to position [1, 0]
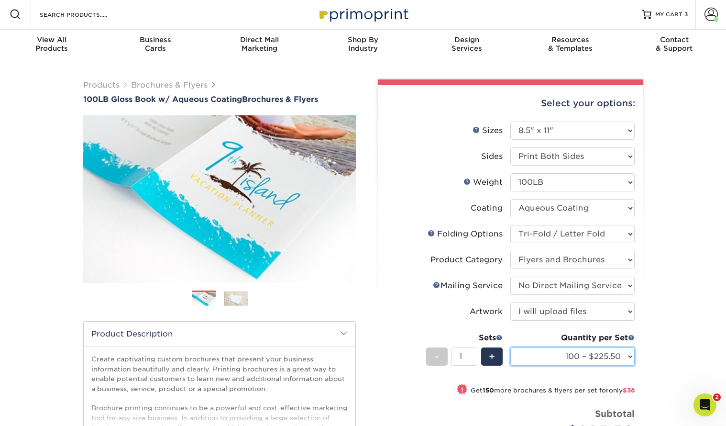
select select "1000 – $322.75"
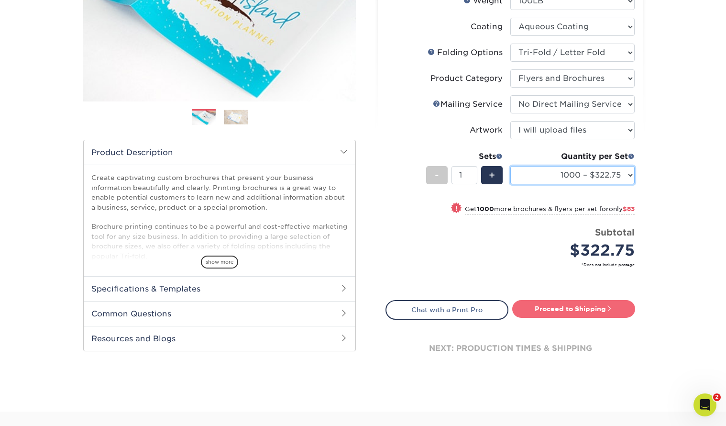
scroll to position [184, 0]
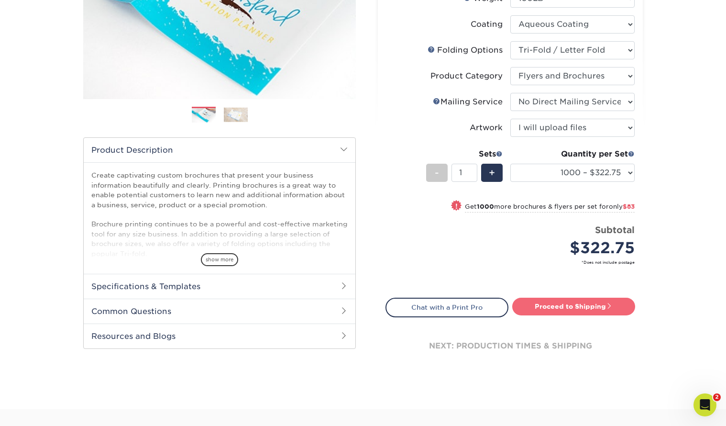
click at [572, 305] on link "Proceed to Shipping" at bounding box center [573, 306] width 123 height 17
type input "Set 1"
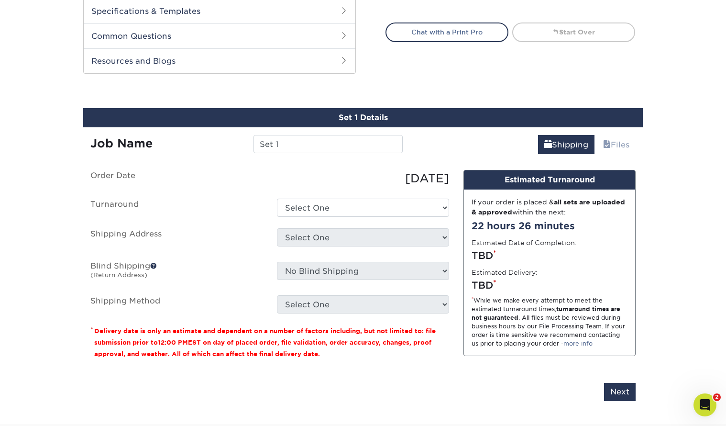
scroll to position [507, 0]
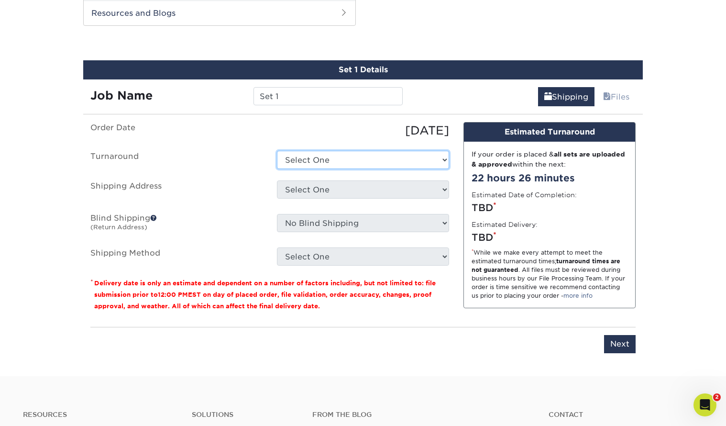
select select "2c1d1c8e-4022-42b3-9543-e23a2d00ec01"
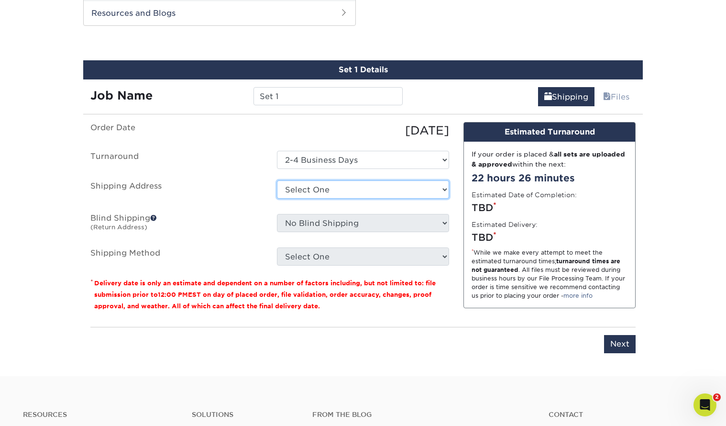
scroll to position [508, 0]
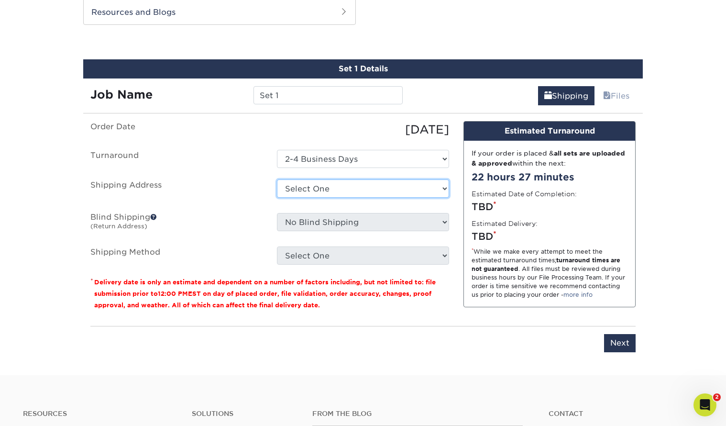
select select "219649"
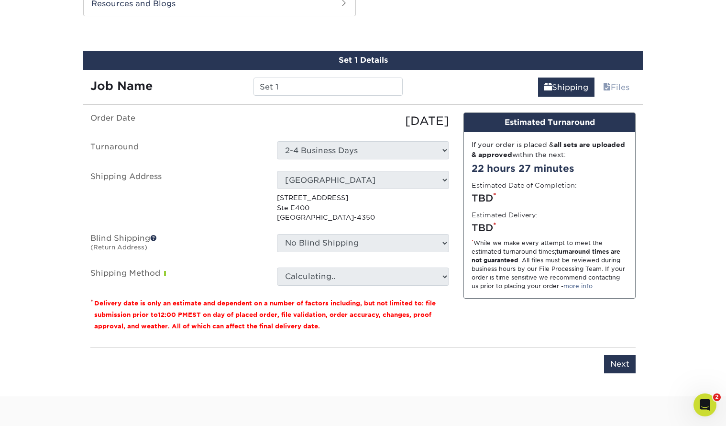
scroll to position [518, 0]
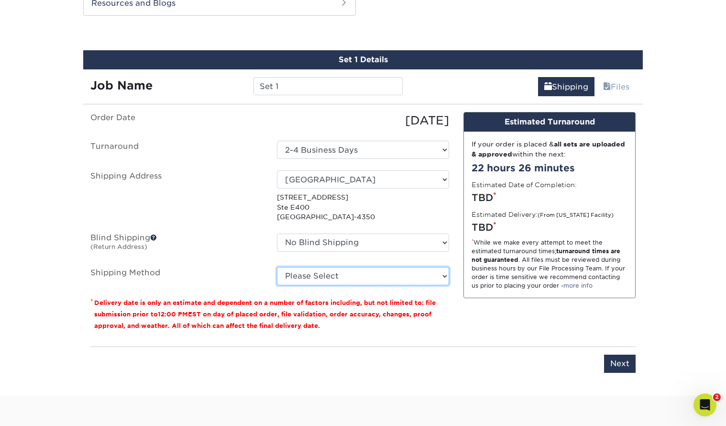
select select "03"
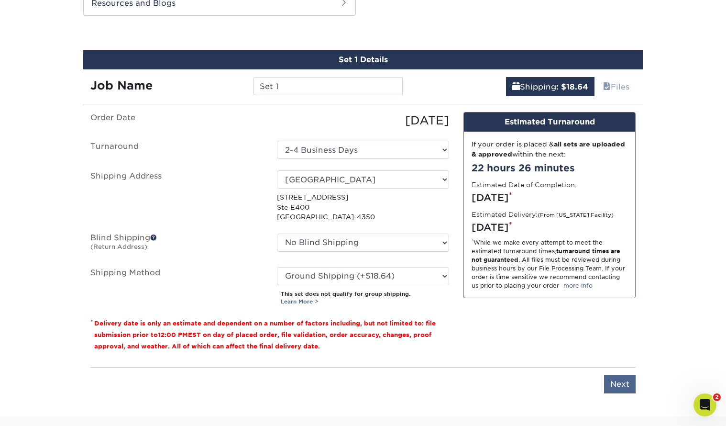
scroll to position [519, 0]
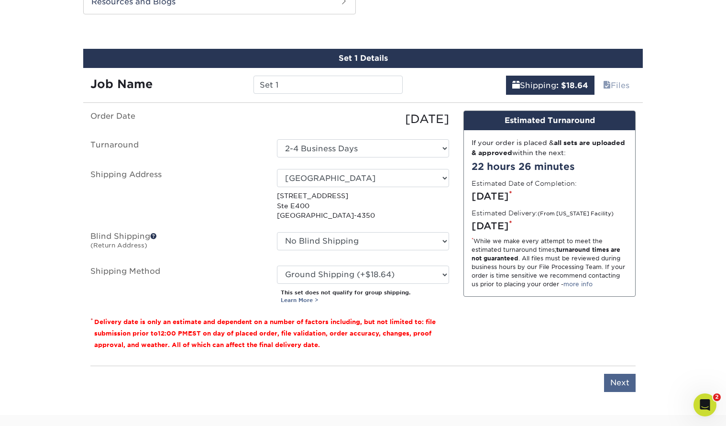
click at [624, 378] on input "Next" at bounding box center [620, 383] width 32 height 18
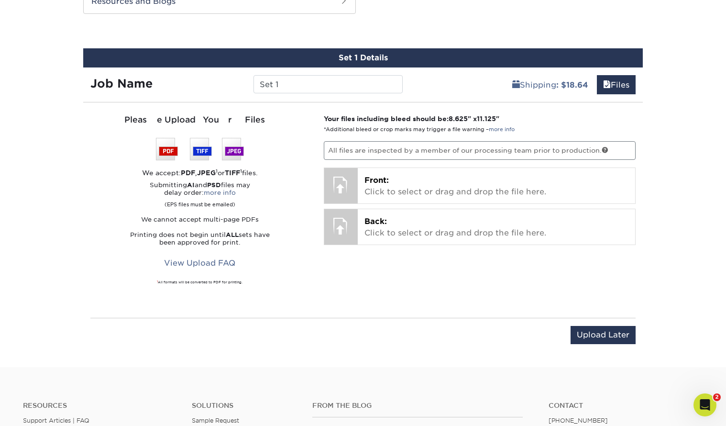
click at [613, 334] on input "Upload Later" at bounding box center [603, 335] width 65 height 18
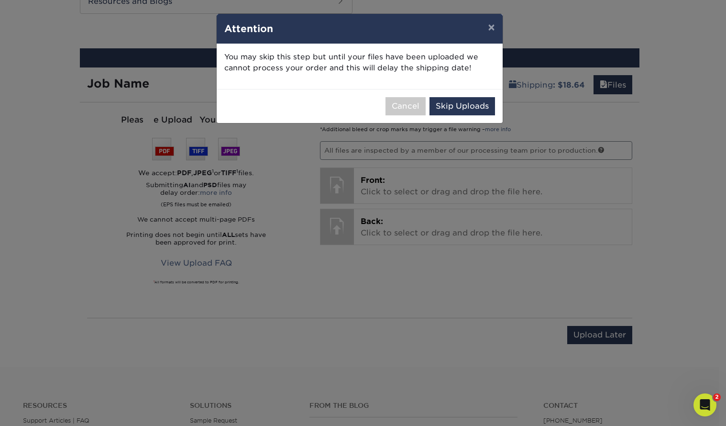
scroll to position [520, 0]
click at [484, 101] on button "Skip Uploads" at bounding box center [466, 106] width 66 height 18
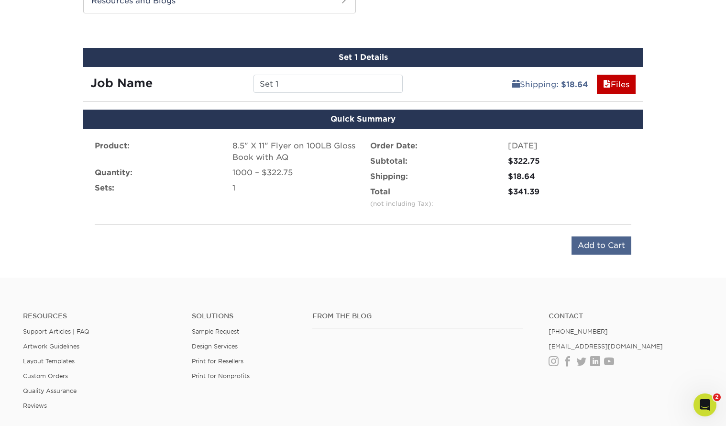
click at [612, 243] on input "Add to Cart" at bounding box center [602, 245] width 60 height 18
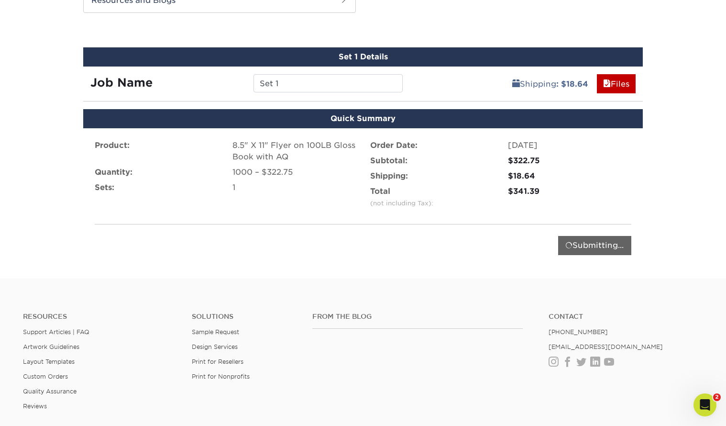
scroll to position [520, 0]
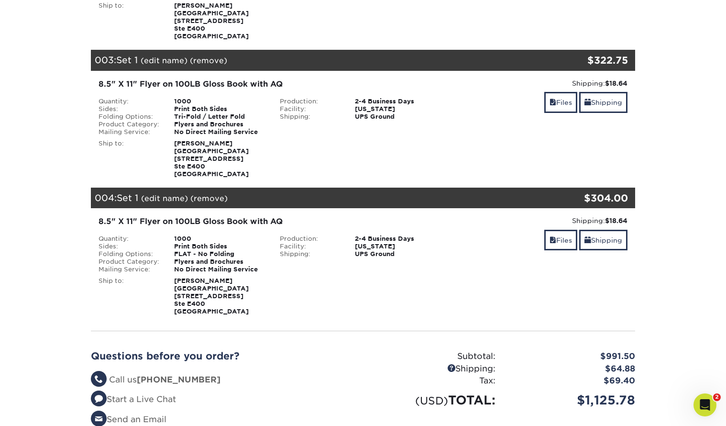
scroll to position [368, 0]
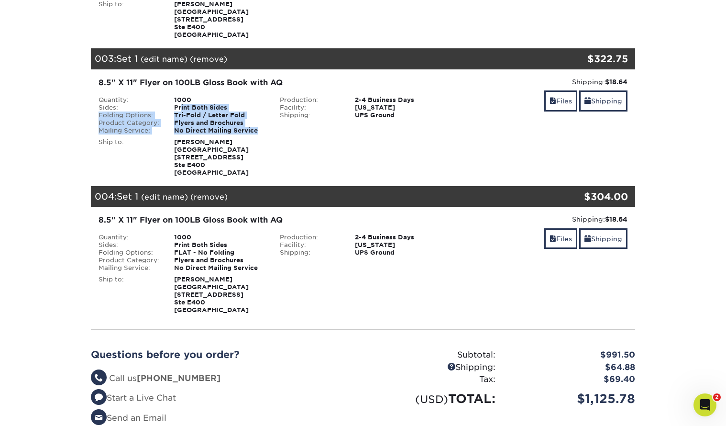
drag, startPoint x: 257, startPoint y: 144, endPoint x: 181, endPoint y: 120, distance: 80.3
click at [180, 121] on ul "Quantity: 1000 Sides: Print Both Sides Folding Options: Tri-Fold / Letter Fold …" at bounding box center [182, 115] width 167 height 38
drag, startPoint x: 175, startPoint y: 111, endPoint x: 260, endPoint y: 145, distance: 91.7
click at [261, 134] on ul "Quantity: 1000 Sides: Print Both Sides Folding Options: Tri-Fold / Letter Fold …" at bounding box center [182, 115] width 167 height 38
copy ul "1000 Sides: Print Both Sides Folding Options: Tri-Fold / Letter Fold Product Ca…"
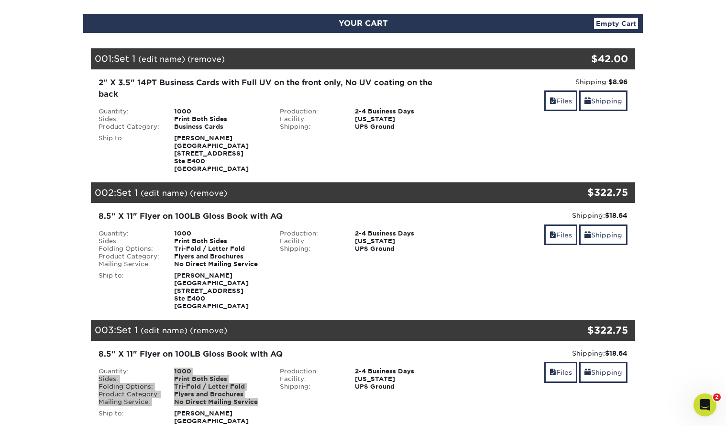
scroll to position [96, 0]
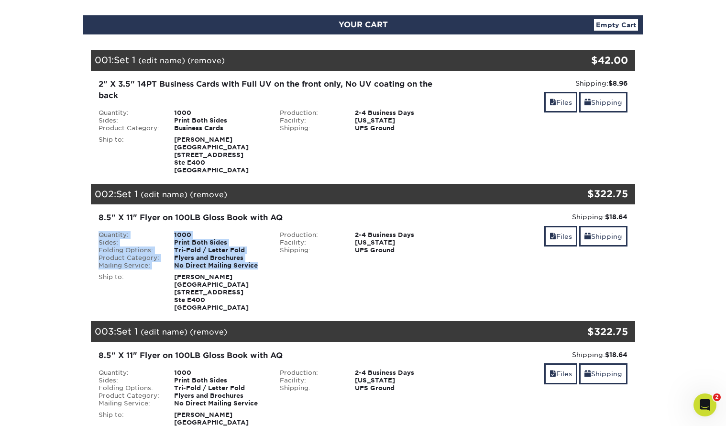
drag, startPoint x: 99, startPoint y: 243, endPoint x: 268, endPoint y: 273, distance: 171.5
click at [265, 269] on ul "Quantity: 1000 Sides: Print Both Sides Folding Options: Tri-Fold / Letter Fold …" at bounding box center [182, 250] width 167 height 38
copy ul "Quantity: 1000 Sides: Print Both Sides Folding Options: Tri-Fold / Letter Fold …"
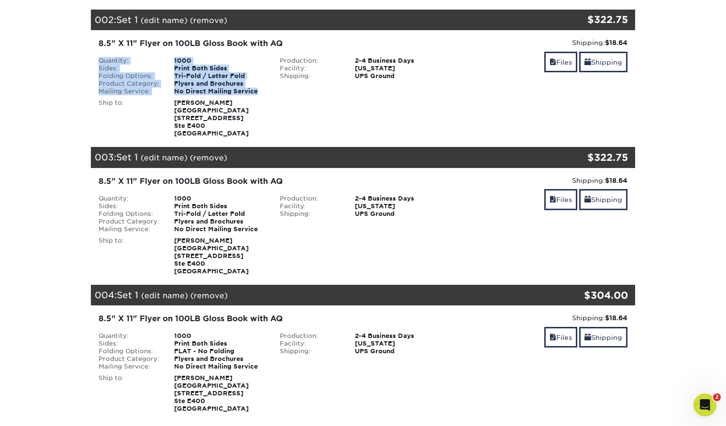
scroll to position [313, 0]
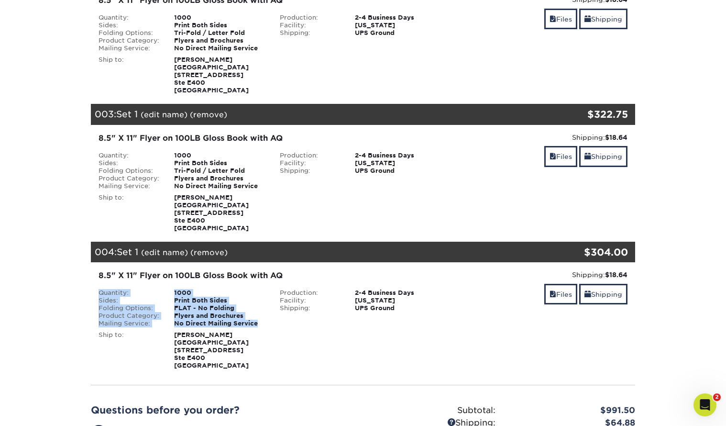
drag, startPoint x: 262, startPoint y: 342, endPoint x: 75, endPoint y: 307, distance: 189.8
click at [74, 307] on section "YOUR CART Empty Cart Your Cart is Empty View Account Active Orders Order Histor…" at bounding box center [363, 163] width 726 height 776
copy ul "Quantity: 1000 Sides: Print Both Sides Folding Options: FLAT - No Folding Produ…"
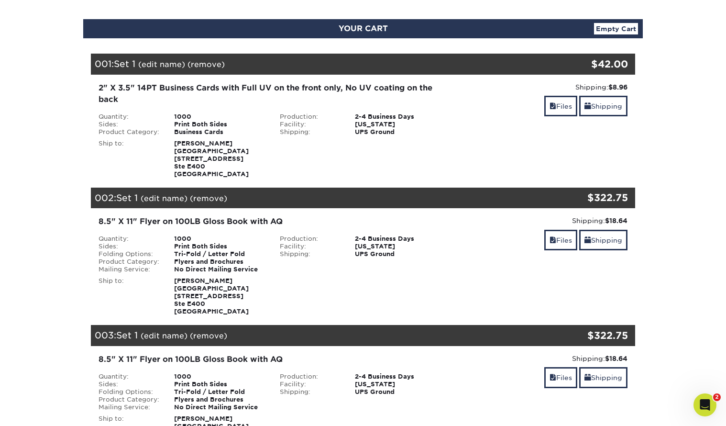
scroll to position [0, 0]
